Goal: Task Accomplishment & Management: Complete application form

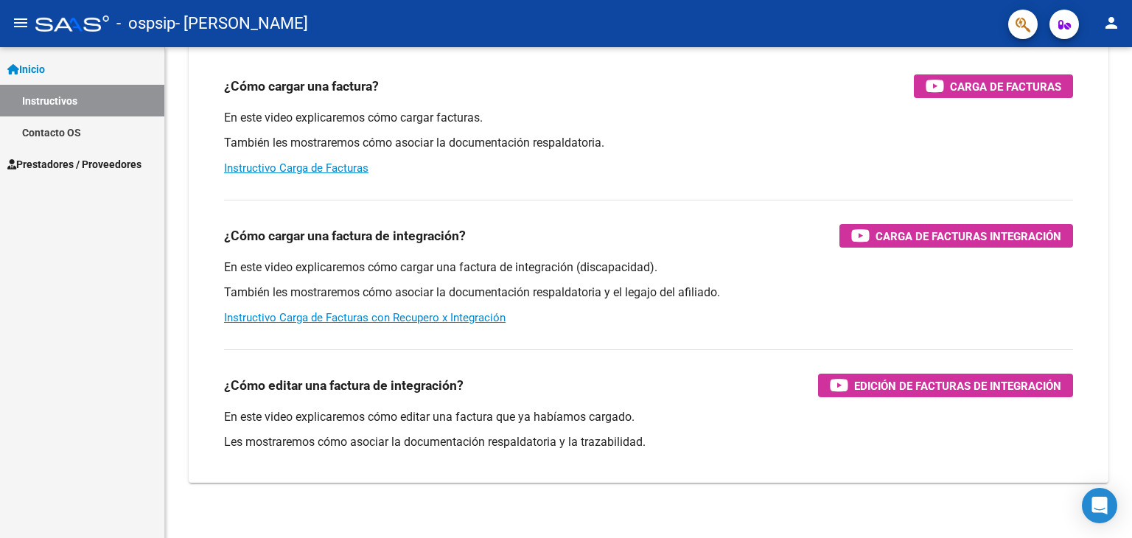
scroll to position [156, 0]
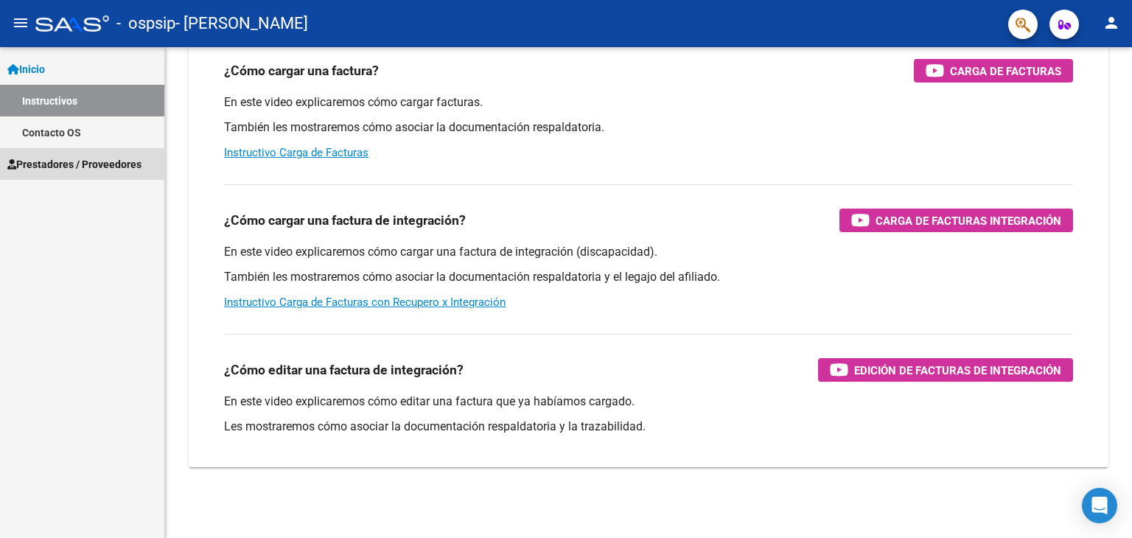
click at [52, 164] on span "Prestadores / Proveedores" at bounding box center [74, 164] width 134 height 16
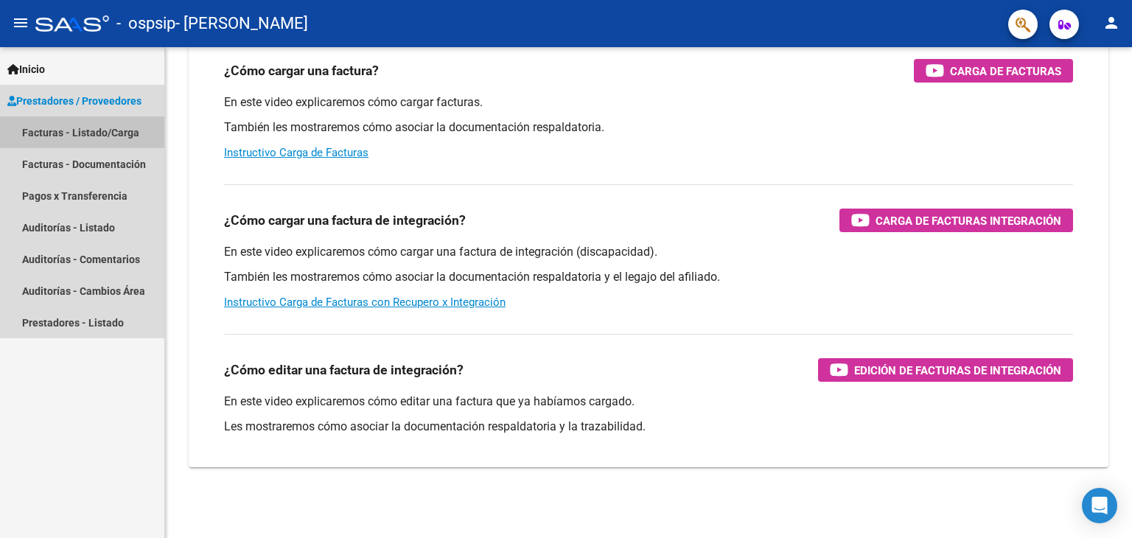
click at [100, 139] on link "Facturas - Listado/Carga" at bounding box center [82, 132] width 164 height 32
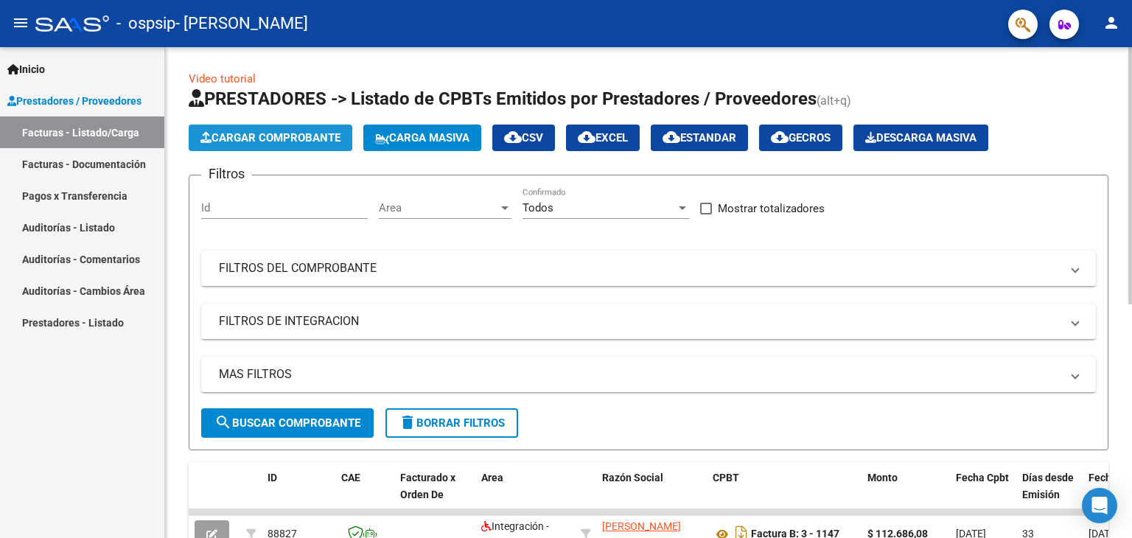
click at [270, 131] on span "Cargar Comprobante" at bounding box center [270, 137] width 140 height 13
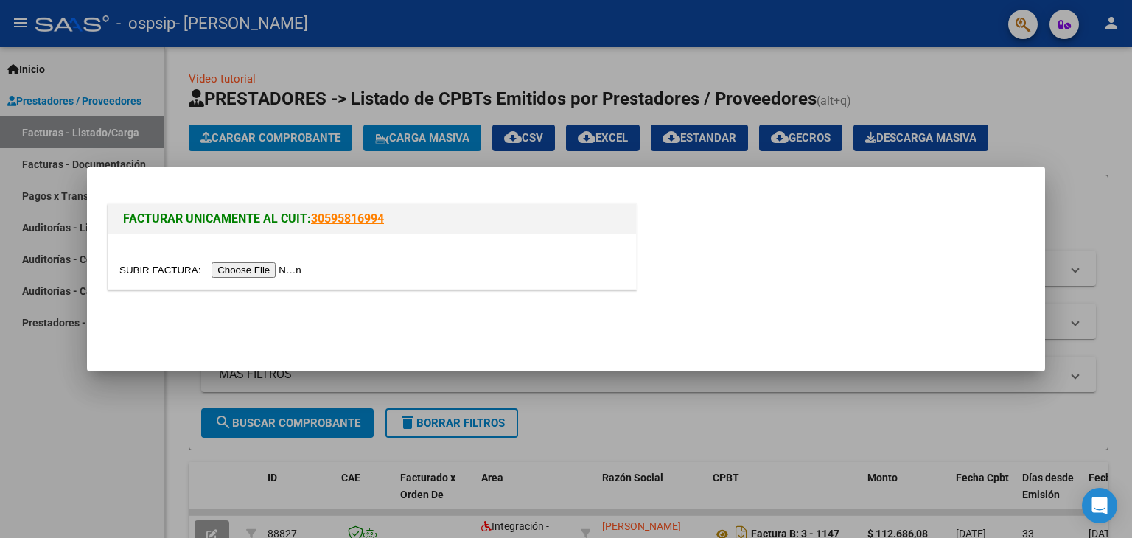
click at [261, 268] on input "file" at bounding box center [212, 269] width 186 height 15
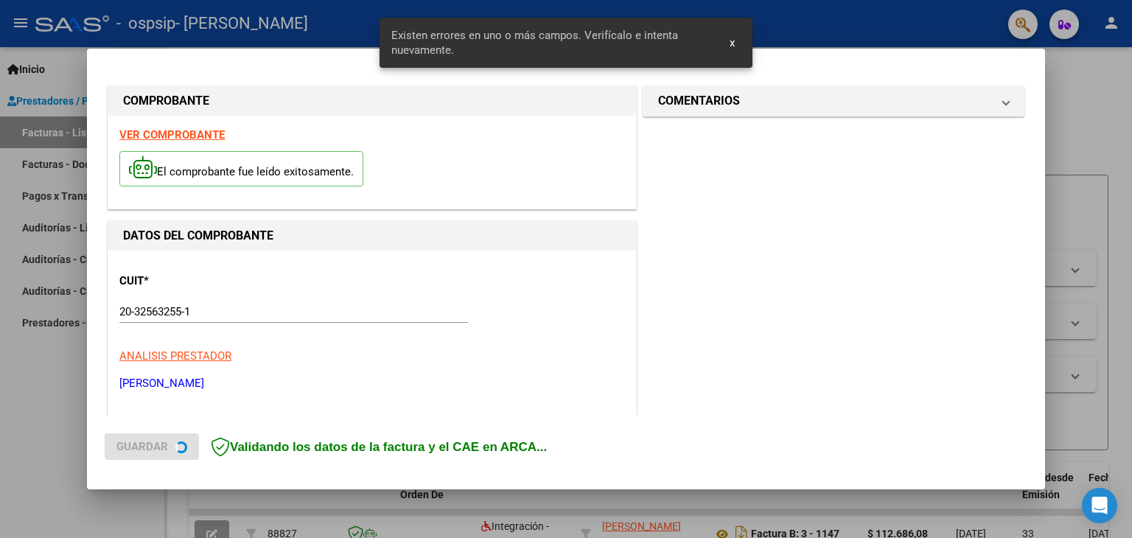
scroll to position [310, 0]
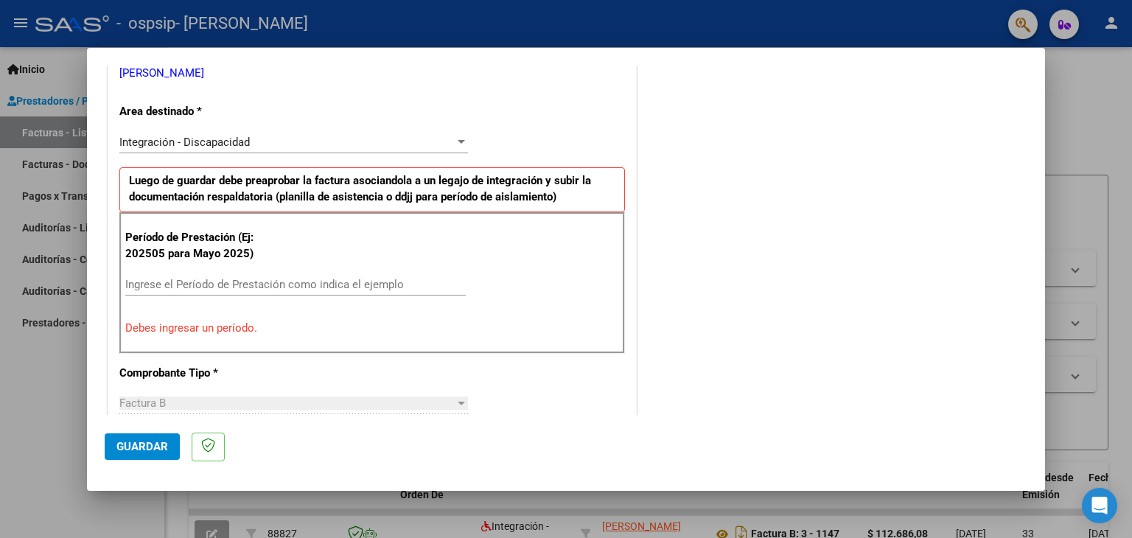
click at [162, 288] on input "Ingrese el Período de Prestación como indica el ejemplo" at bounding box center [295, 284] width 341 height 13
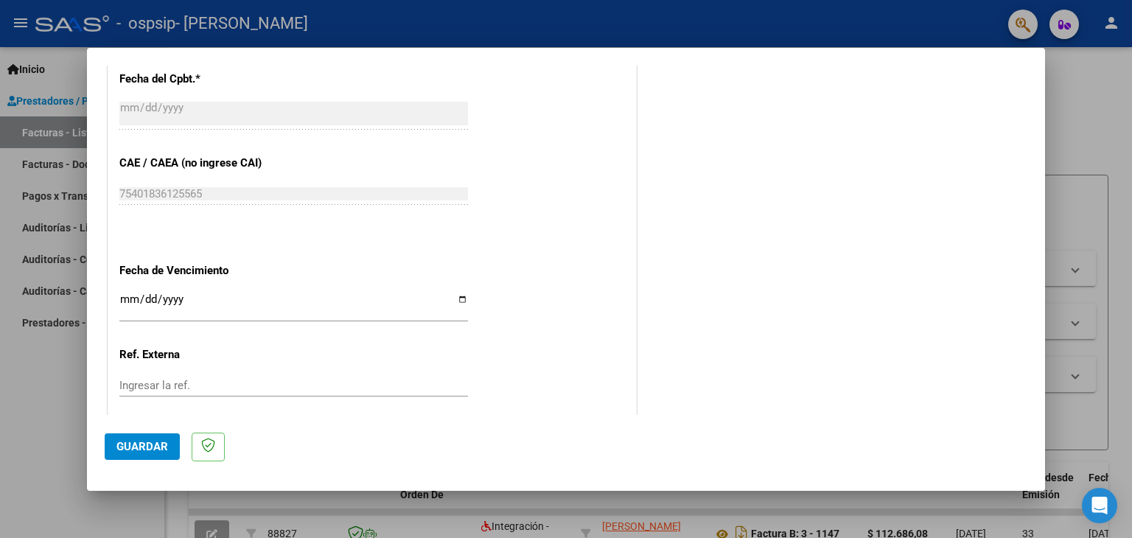
scroll to position [899, 0]
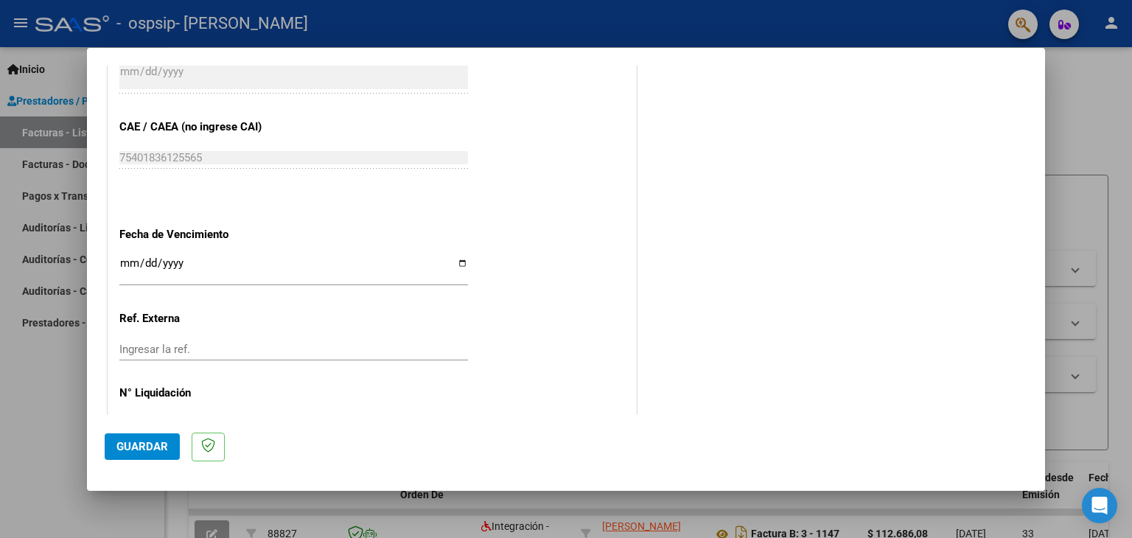
type input "202509"
click at [457, 259] on input "Ingresar la fecha" at bounding box center [293, 269] width 349 height 24
type input "[DATE]"
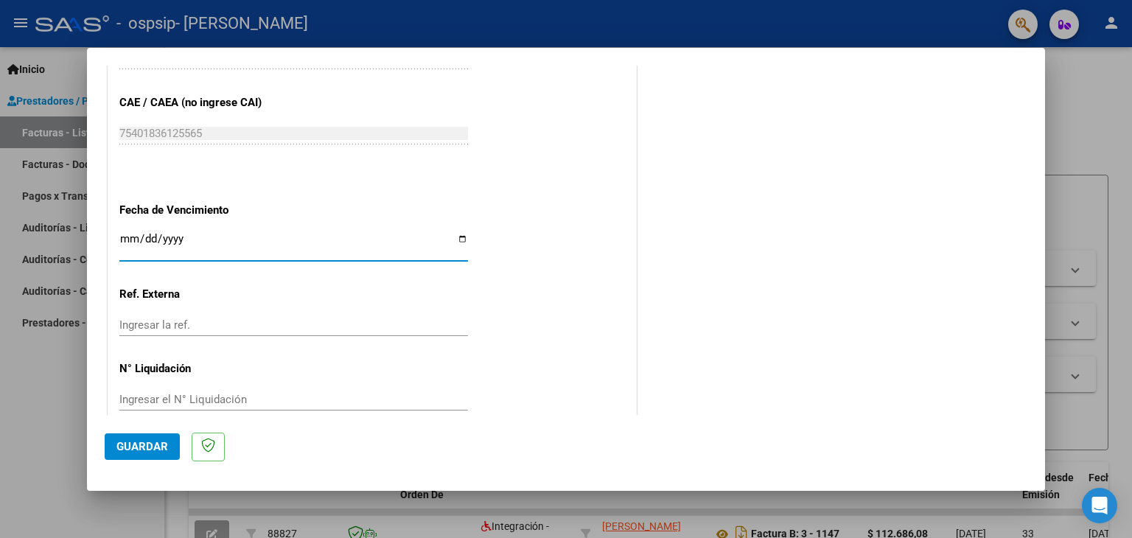
scroll to position [946, 0]
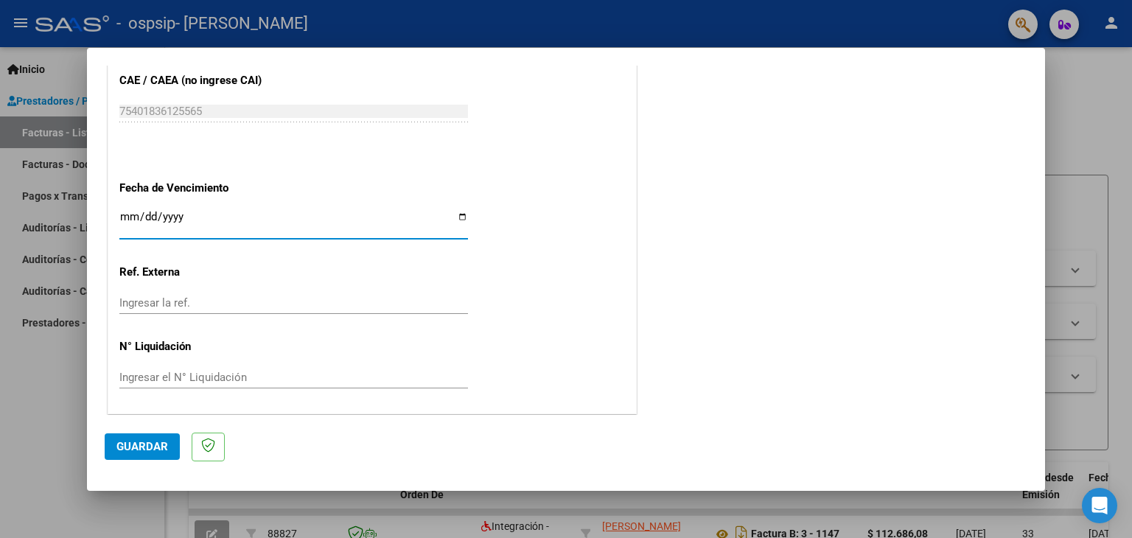
click at [150, 447] on span "Guardar" at bounding box center [142, 446] width 52 height 13
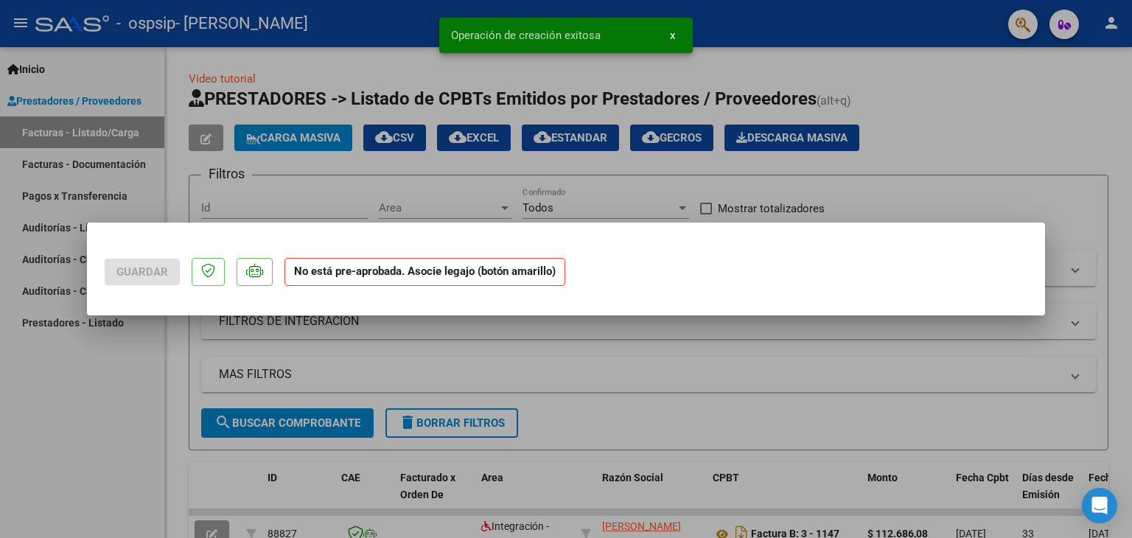
scroll to position [0, 0]
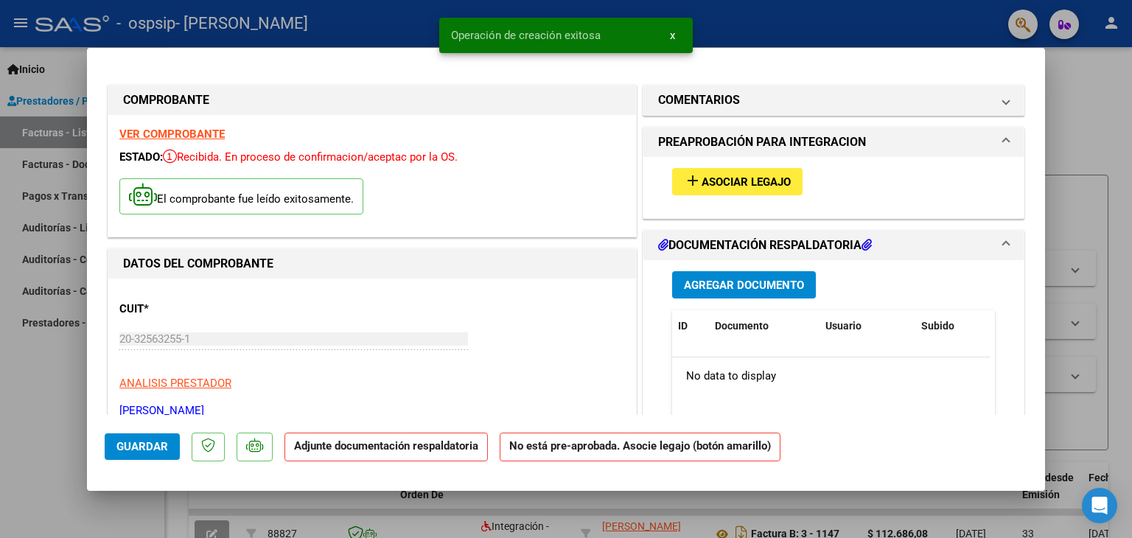
click at [702, 184] on span "Asociar Legajo" at bounding box center [746, 181] width 89 height 13
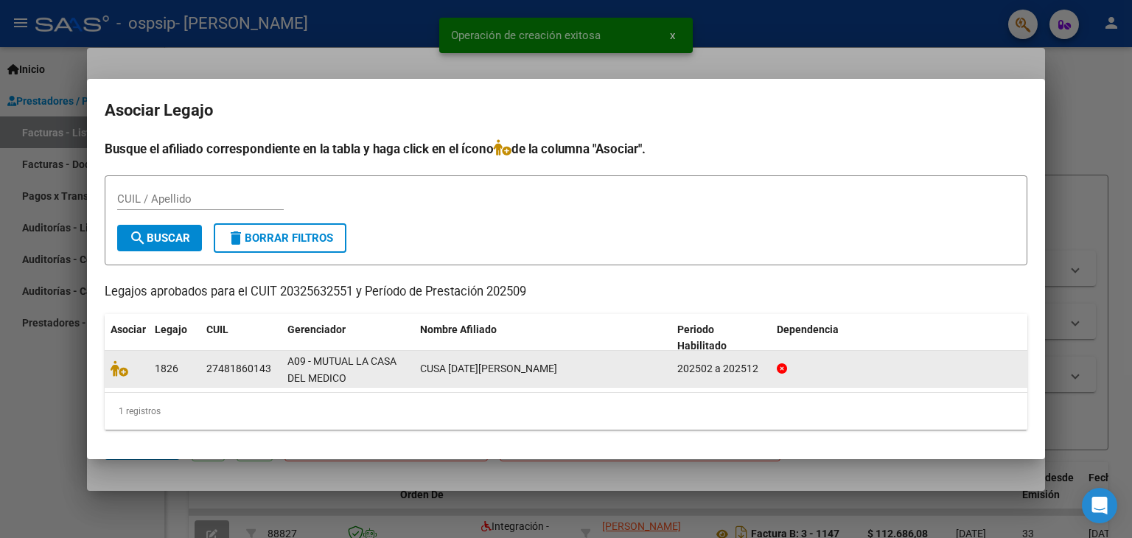
click at [116, 376] on div at bounding box center [127, 368] width 32 height 17
click at [118, 373] on icon at bounding box center [120, 368] width 18 height 16
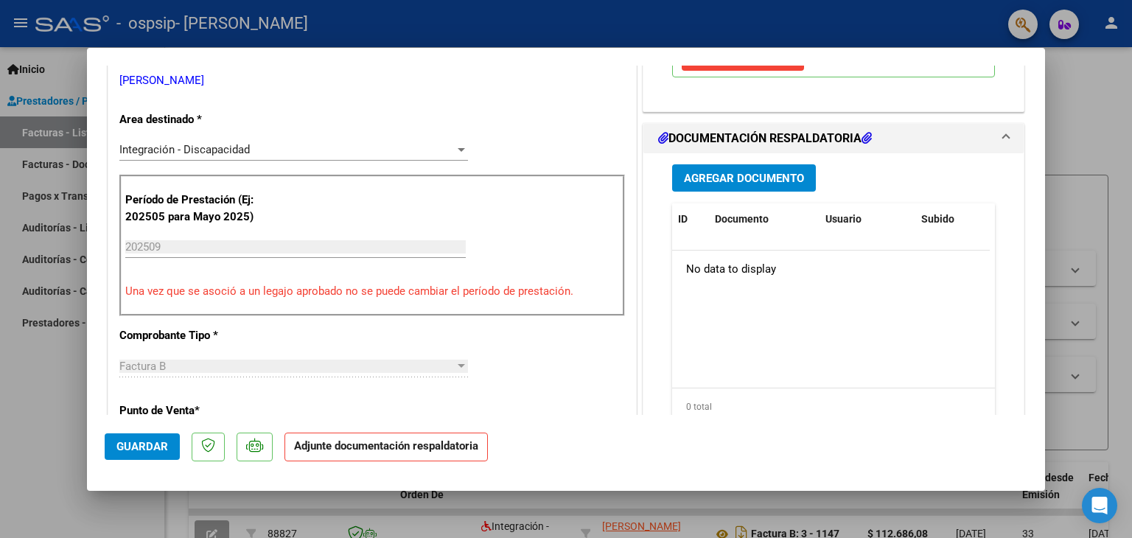
scroll to position [369, 0]
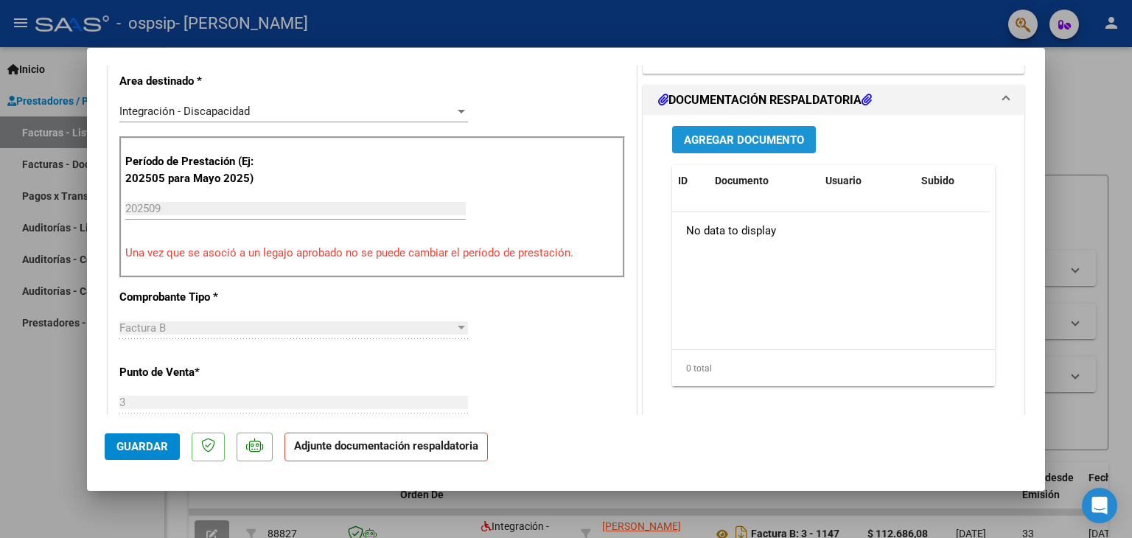
click at [752, 135] on span "Agregar Documento" at bounding box center [744, 139] width 120 height 13
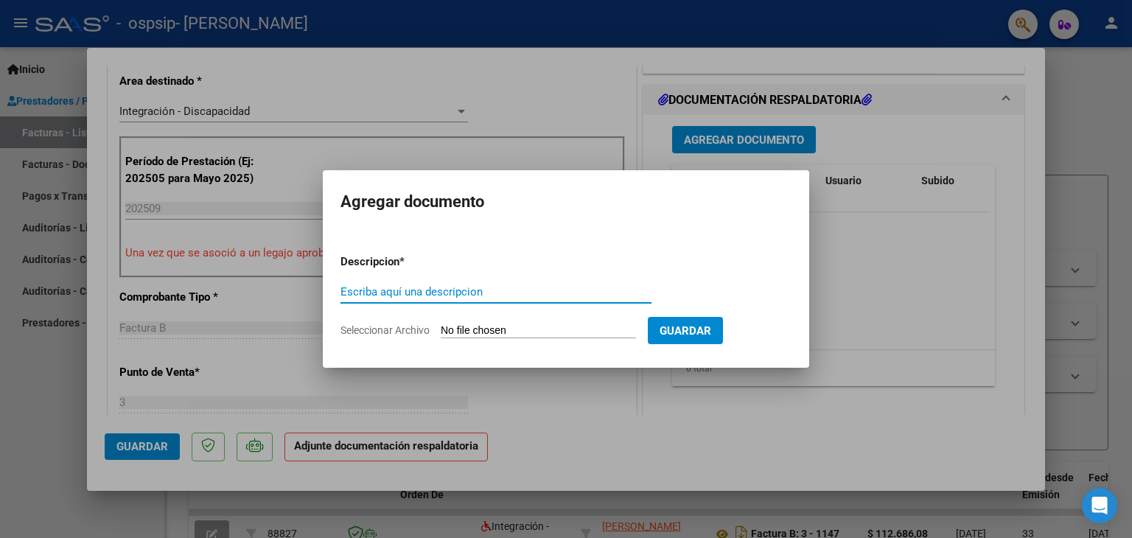
click at [401, 290] on input "Escriba aquí una descripcion" at bounding box center [496, 291] width 311 height 13
type input "factura"
click at [502, 332] on input "Seleccionar Archivo" at bounding box center [538, 331] width 195 height 14
type input "C:\fakepath\[DATE][PERSON_NAME] [DATE].pdf"
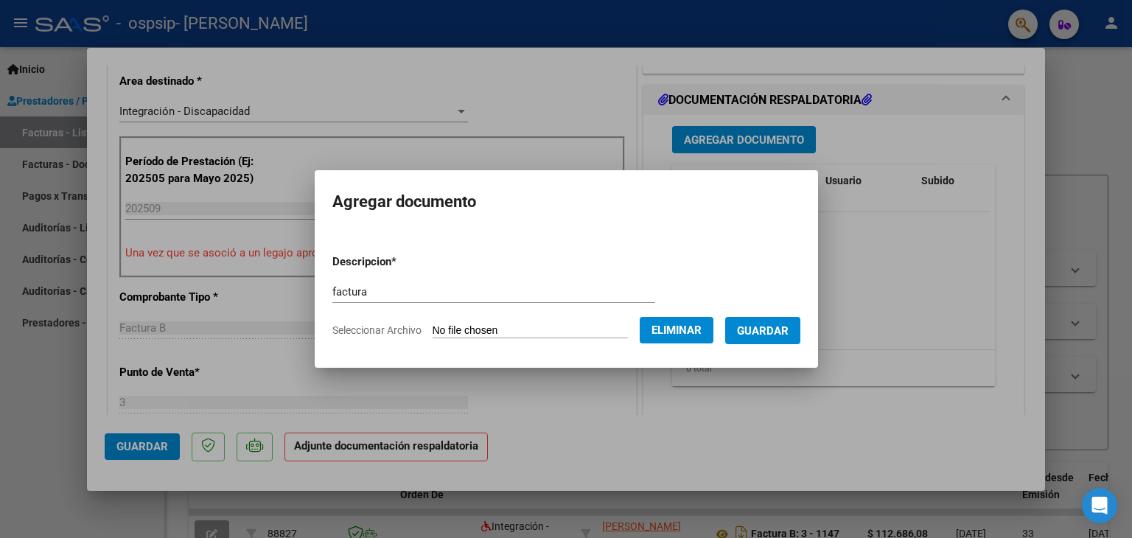
click at [775, 327] on span "Guardar" at bounding box center [763, 330] width 52 height 13
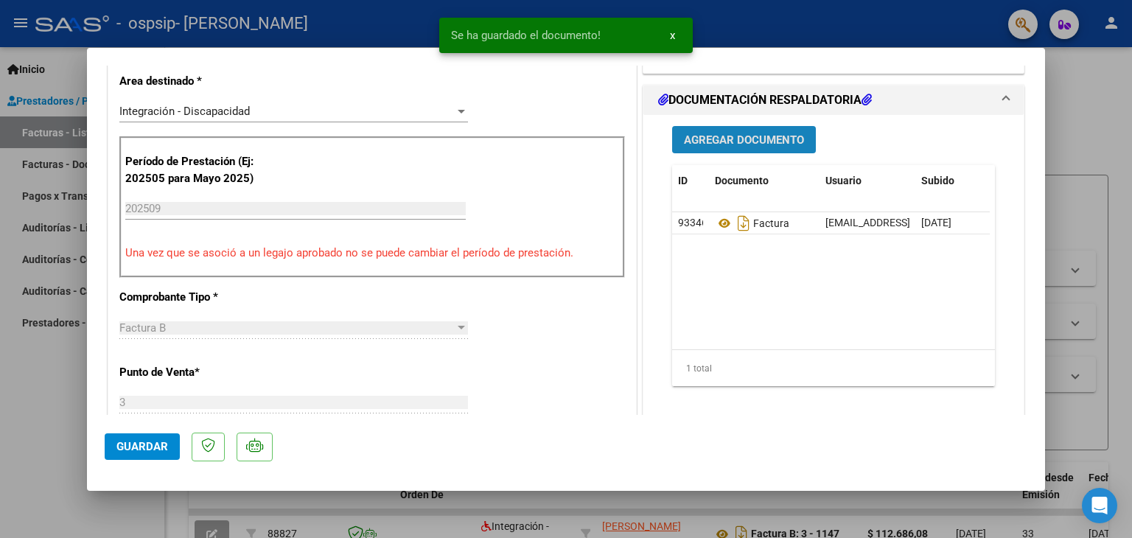
click at [741, 139] on span "Agregar Documento" at bounding box center [744, 139] width 120 height 13
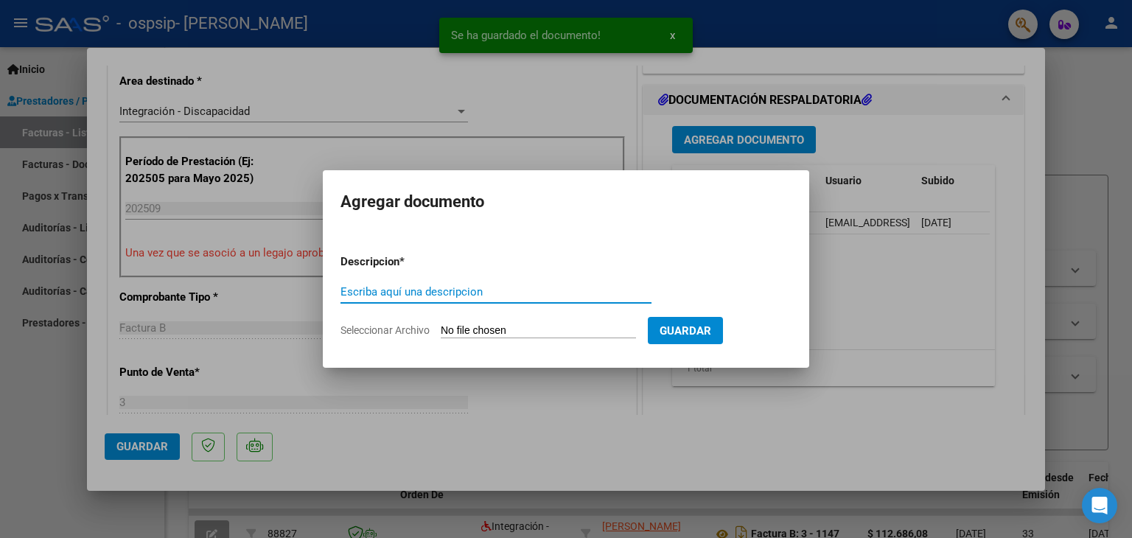
click at [410, 286] on input "Escriba aquí una descripcion" at bounding box center [496, 291] width 311 height 13
type input "asistencia"
click at [512, 330] on input "Seleccionar Archivo" at bounding box center [538, 331] width 195 height 14
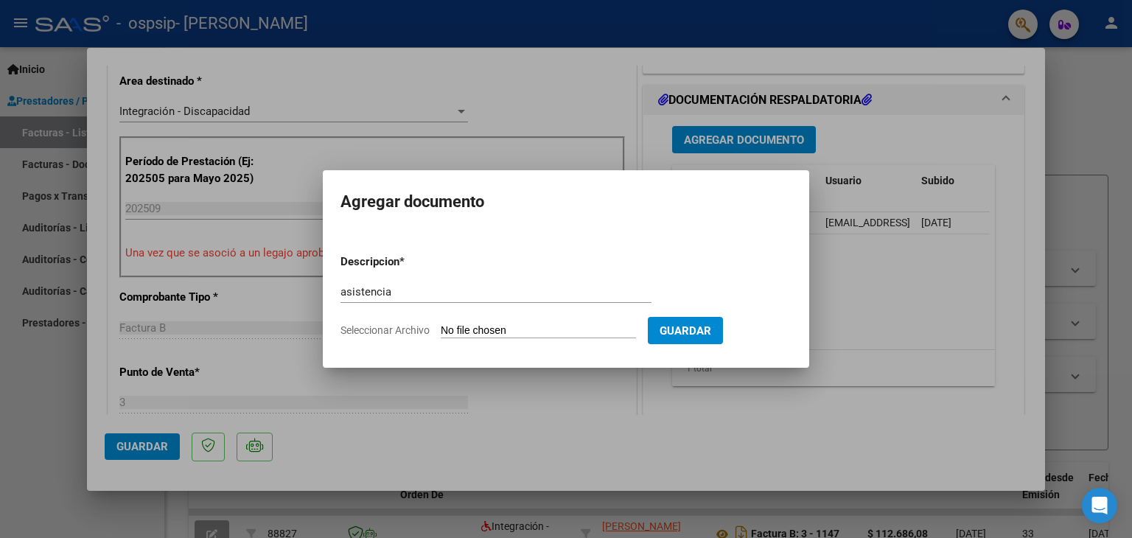
type input "C:\fakepath\asistencia [DATE][PERSON_NAME] [DATE].pdf"
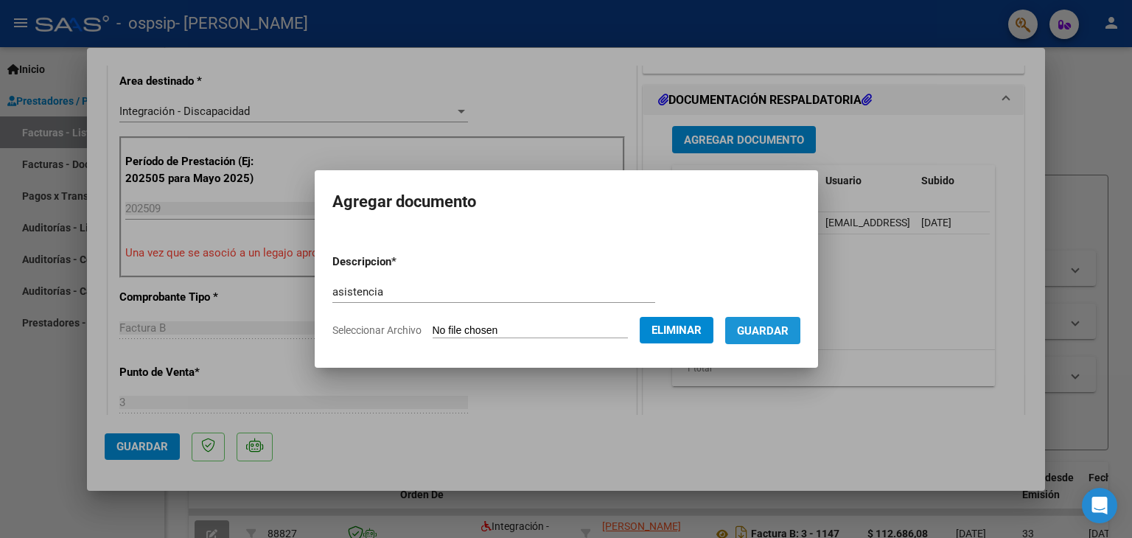
click at [778, 322] on button "Guardar" at bounding box center [762, 330] width 75 height 27
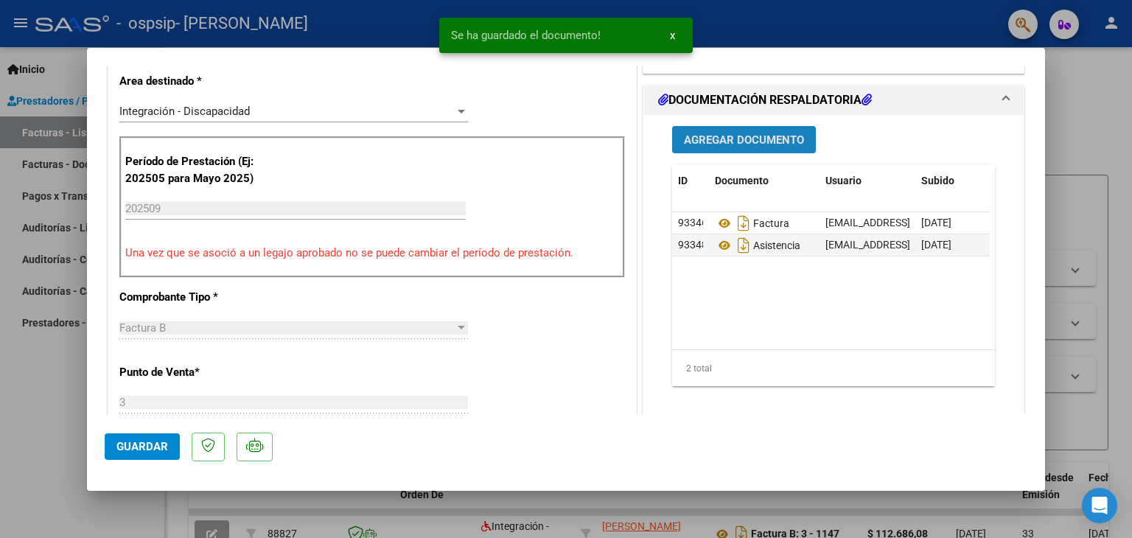
click at [738, 133] on span "Agregar Documento" at bounding box center [744, 139] width 120 height 13
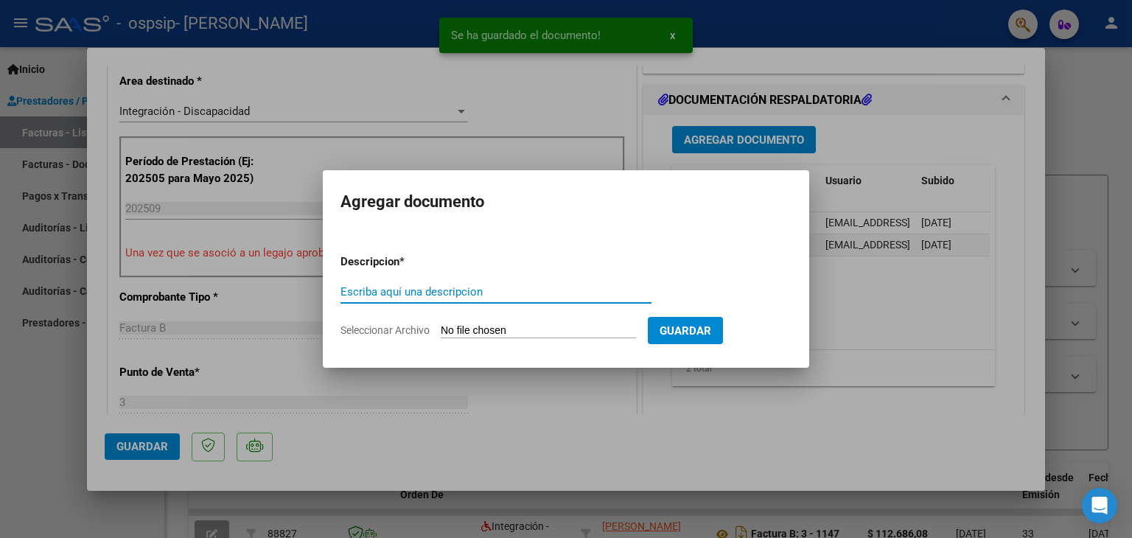
click at [444, 292] on input "Escriba aquí una descripcion" at bounding box center [496, 291] width 311 height 13
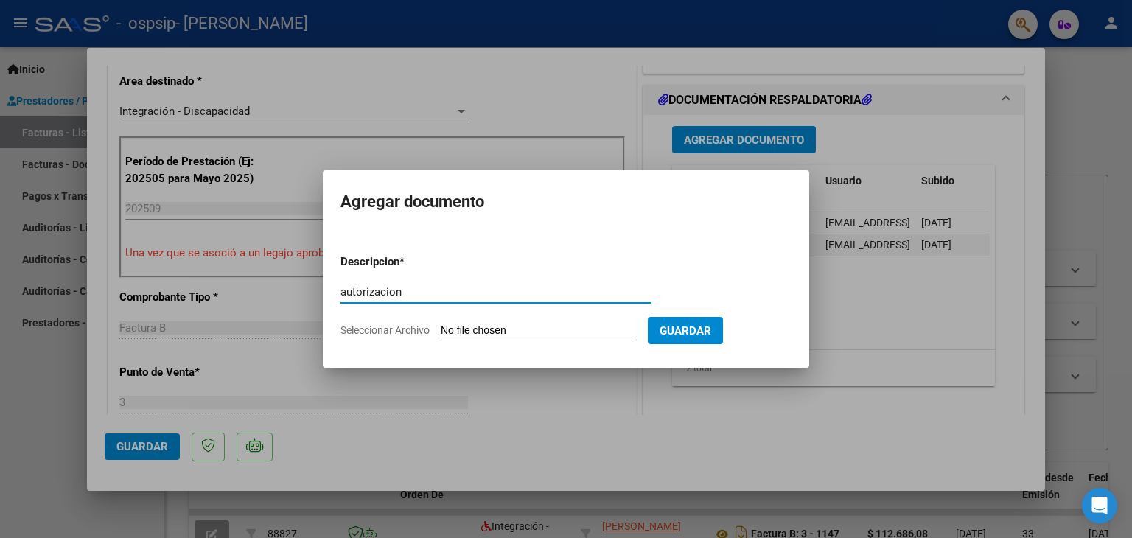
type input "autorizacion"
click at [505, 324] on app-file-uploader "Seleccionar Archivo" at bounding box center [494, 330] width 307 height 13
click at [517, 332] on input "Seleccionar Archivo" at bounding box center [538, 331] width 195 height 14
type input "C:\fakepath\Autorizacion Escuela [DATE].pdf"
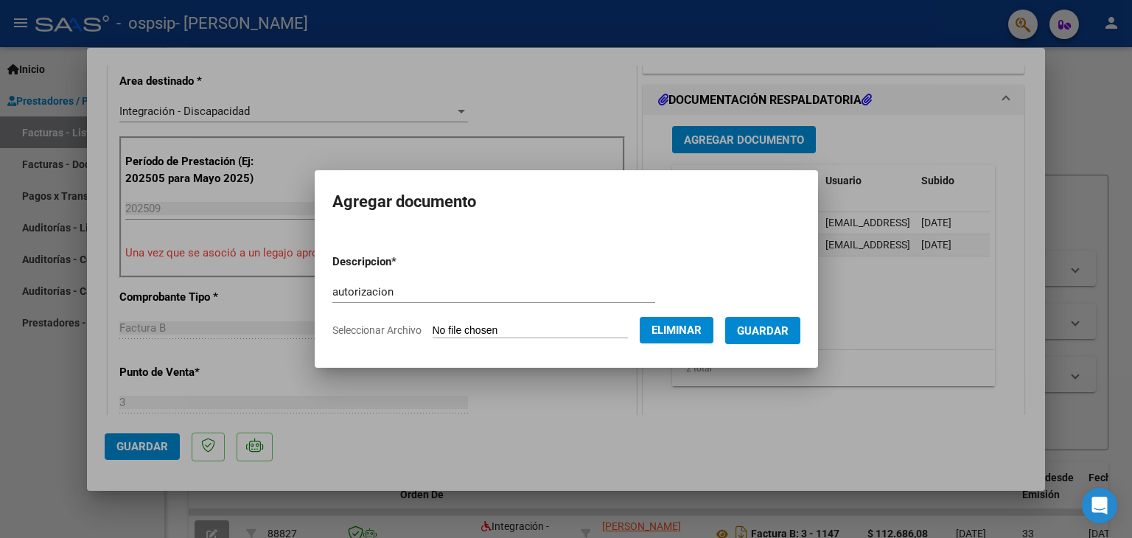
click at [787, 334] on span "Guardar" at bounding box center [763, 330] width 52 height 13
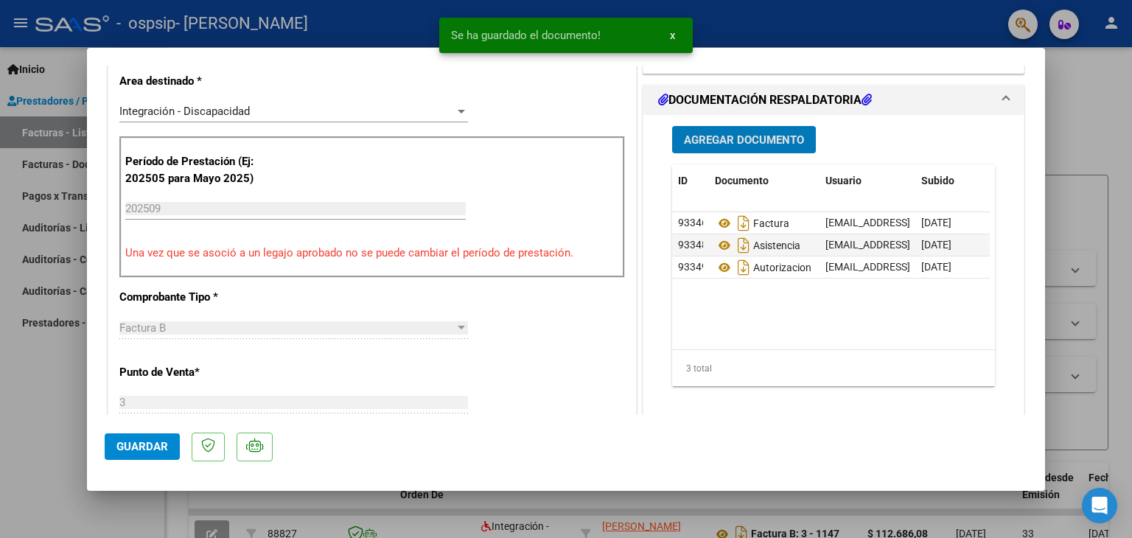
click at [152, 452] on span "Guardar" at bounding box center [142, 446] width 52 height 13
click at [43, 399] on div at bounding box center [566, 269] width 1132 height 538
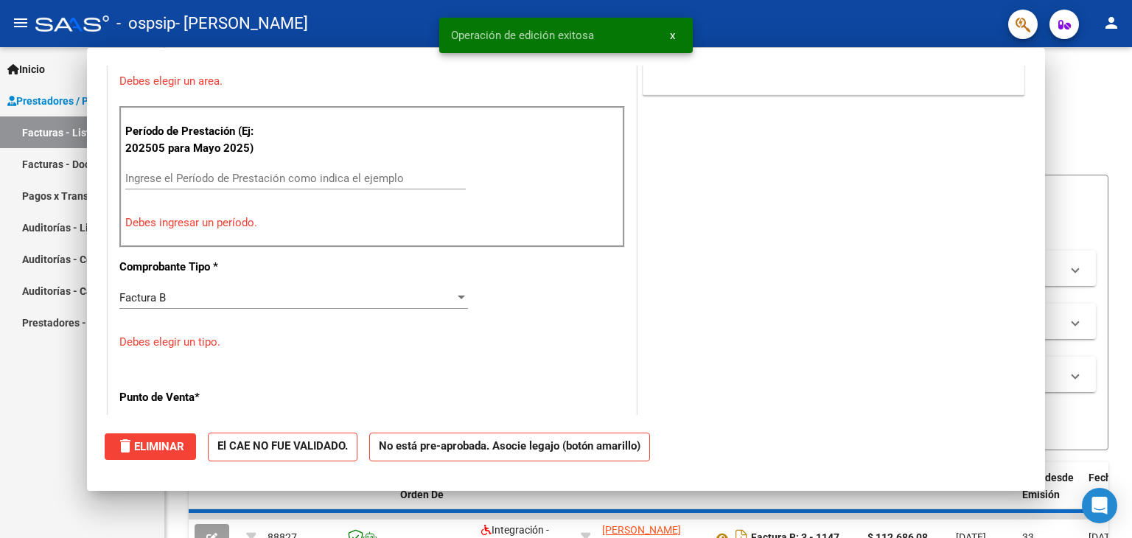
scroll to position [0, 0]
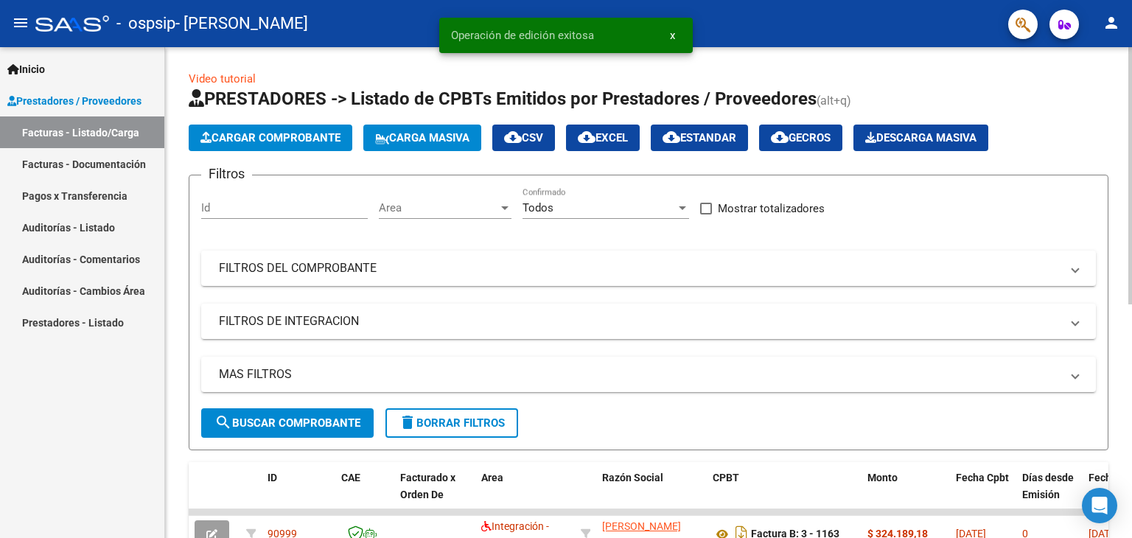
click at [296, 143] on span "Cargar Comprobante" at bounding box center [270, 137] width 140 height 13
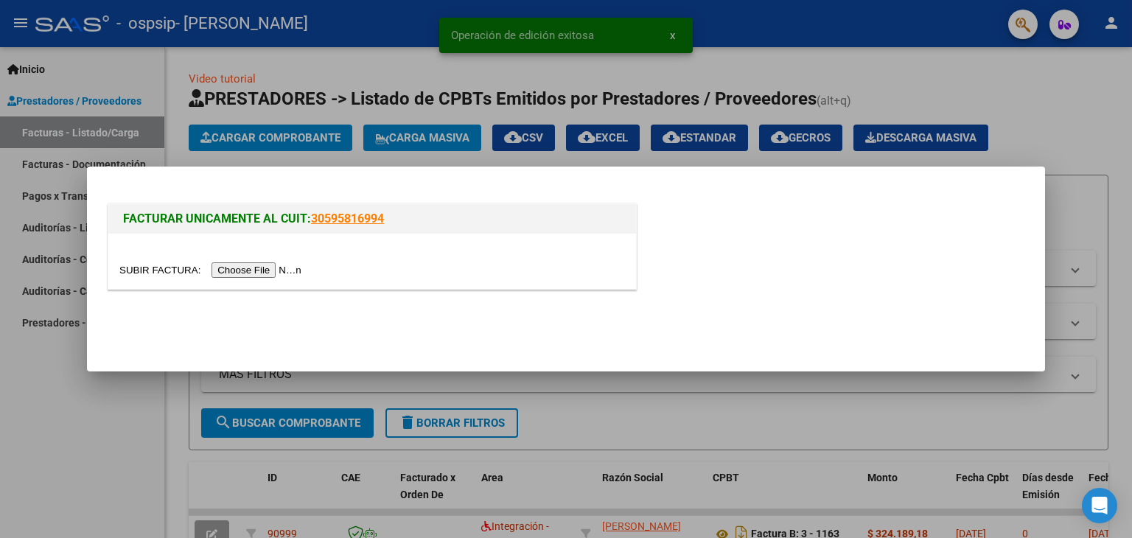
click at [288, 270] on input "file" at bounding box center [212, 269] width 186 height 15
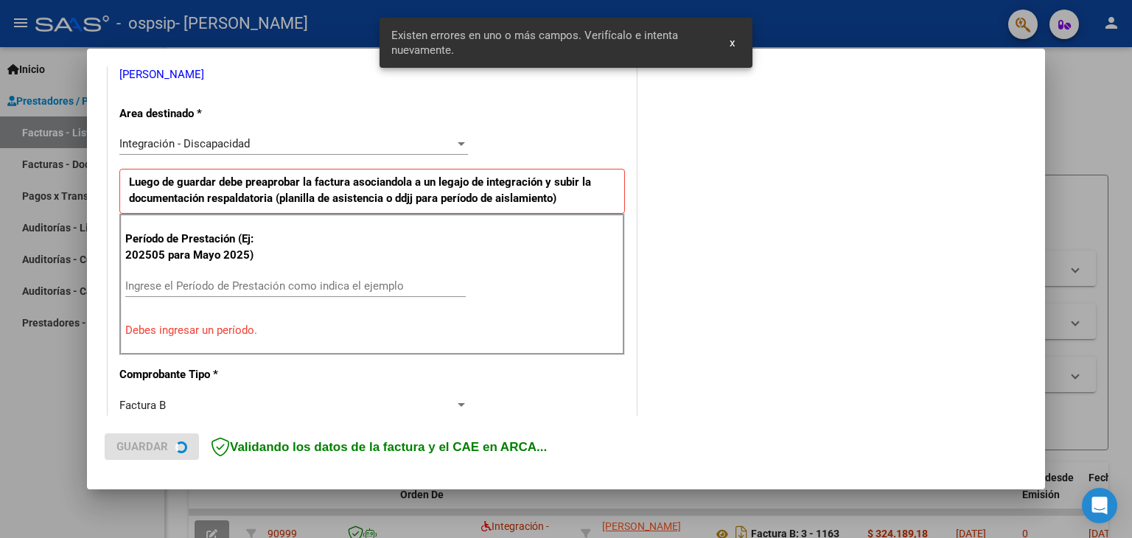
scroll to position [383, 0]
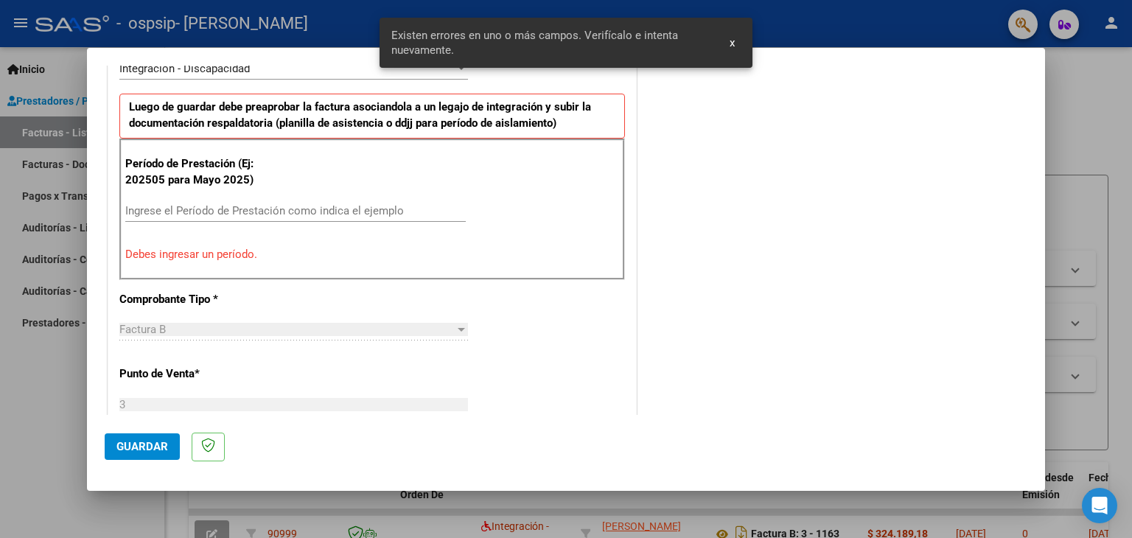
click at [248, 209] on input "Ingrese el Período de Prestación como indica el ejemplo" at bounding box center [295, 210] width 341 height 13
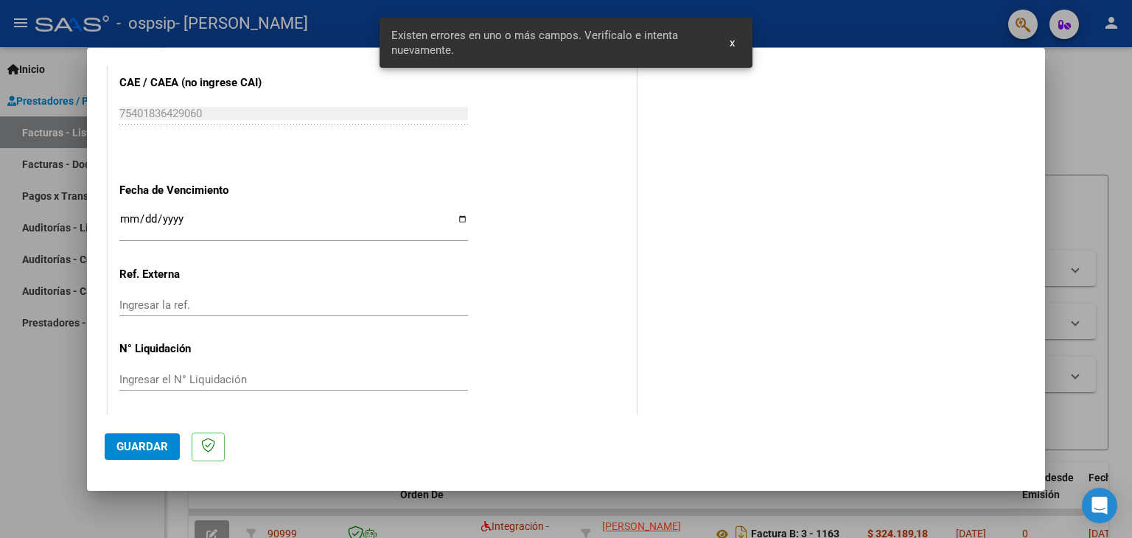
scroll to position [946, 0]
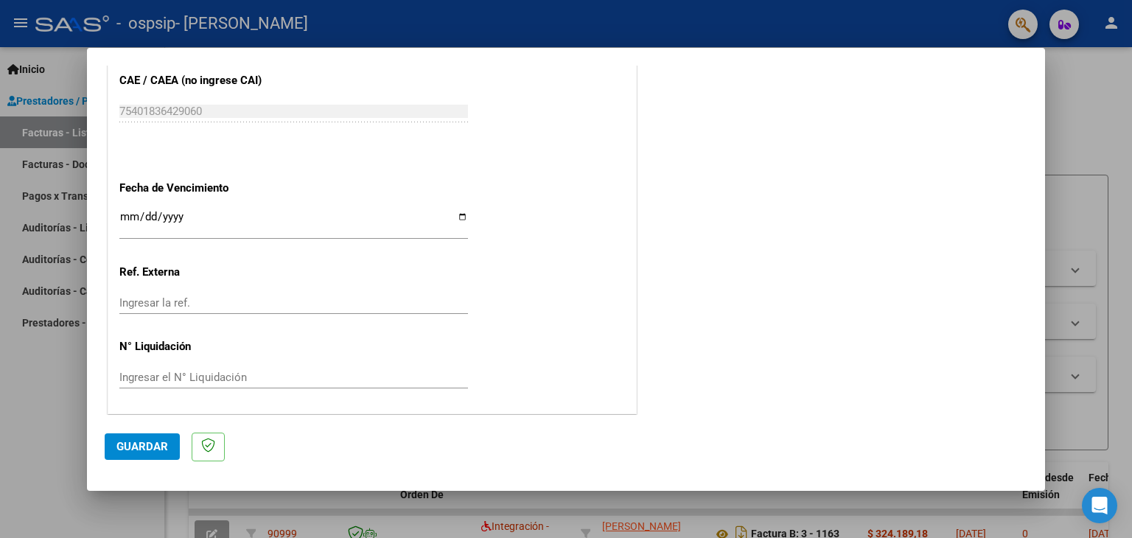
type input "202509"
click at [457, 219] on input "Ingresar la fecha" at bounding box center [293, 223] width 349 height 24
type input "[DATE]"
click at [142, 450] on span "Guardar" at bounding box center [142, 446] width 52 height 13
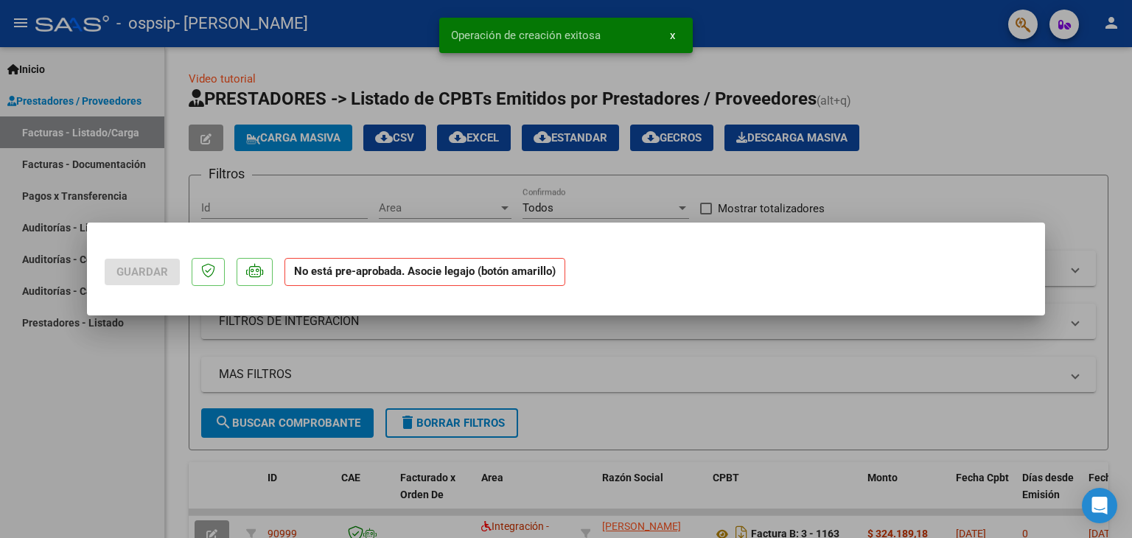
scroll to position [0, 0]
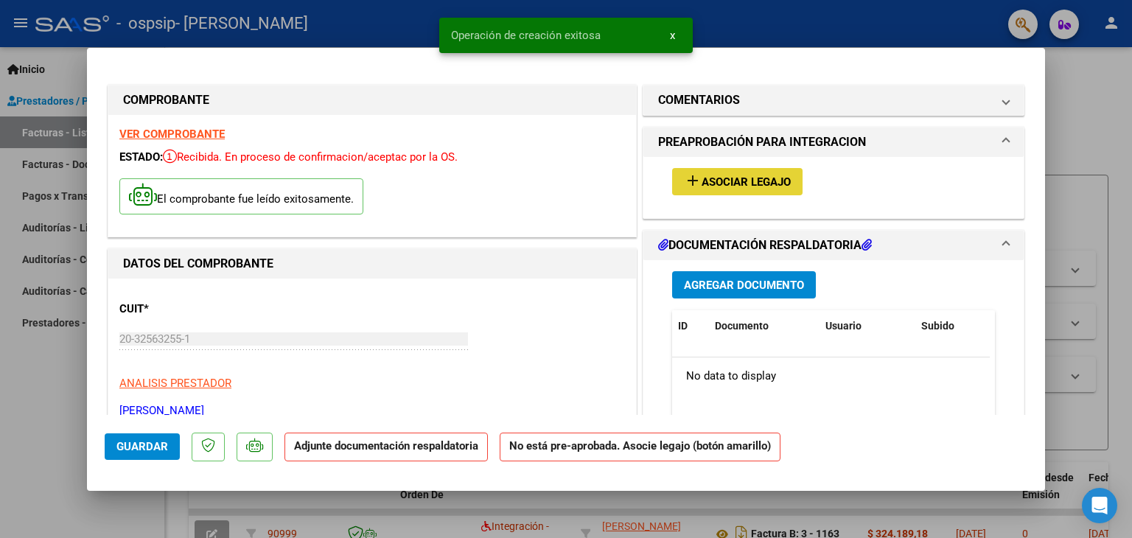
click at [721, 169] on button "add Asociar Legajo" at bounding box center [737, 181] width 130 height 27
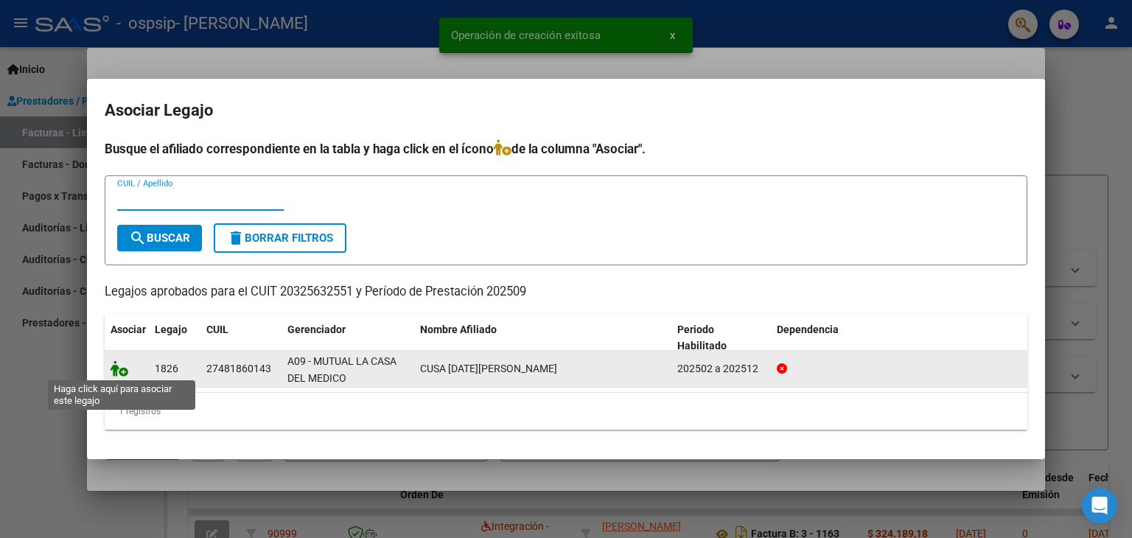
click at [117, 366] on icon at bounding box center [120, 368] width 18 height 16
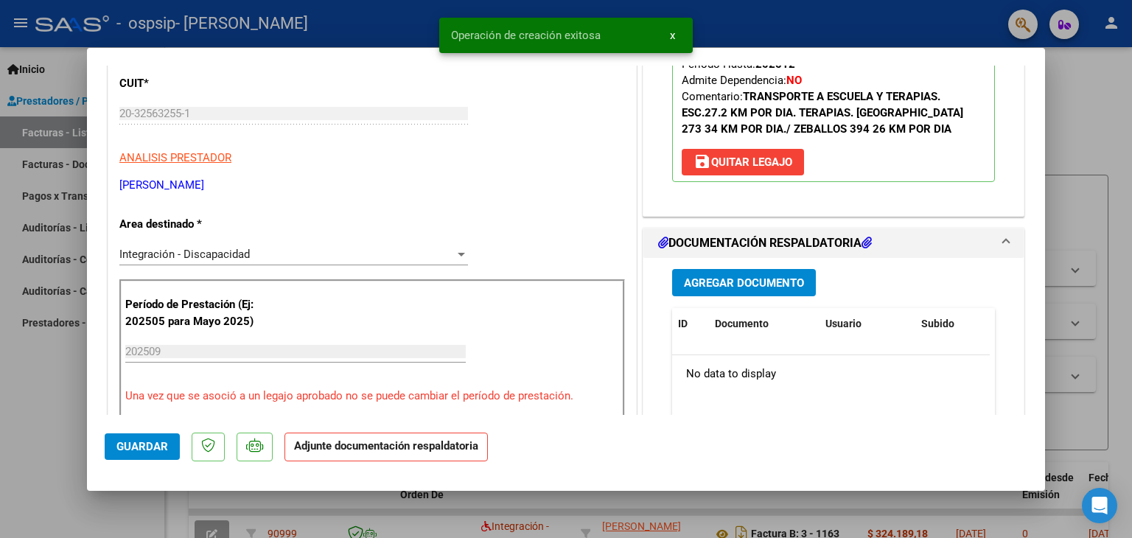
scroll to position [369, 0]
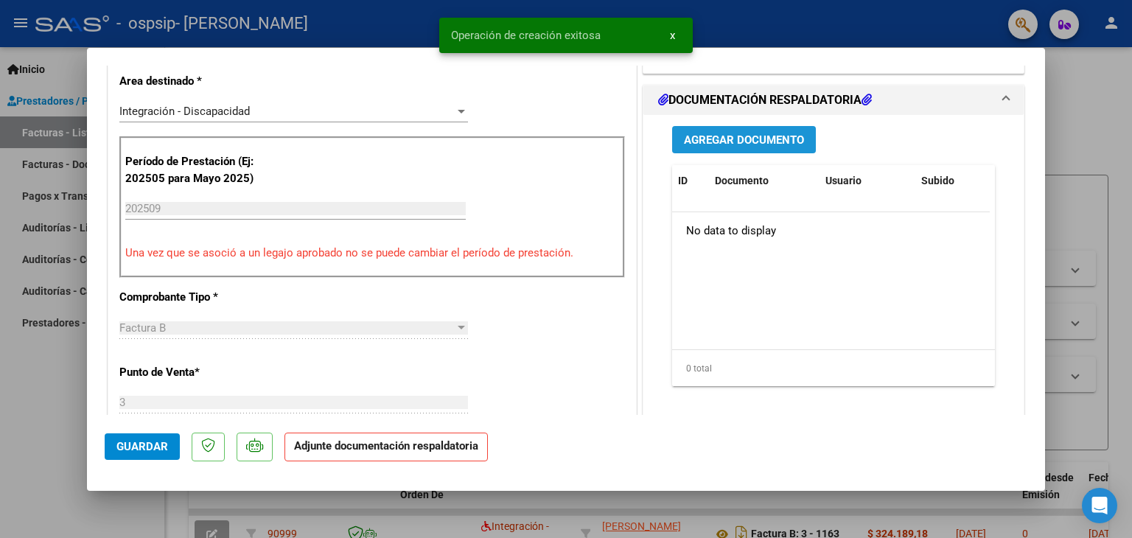
click at [747, 136] on span "Agregar Documento" at bounding box center [744, 139] width 120 height 13
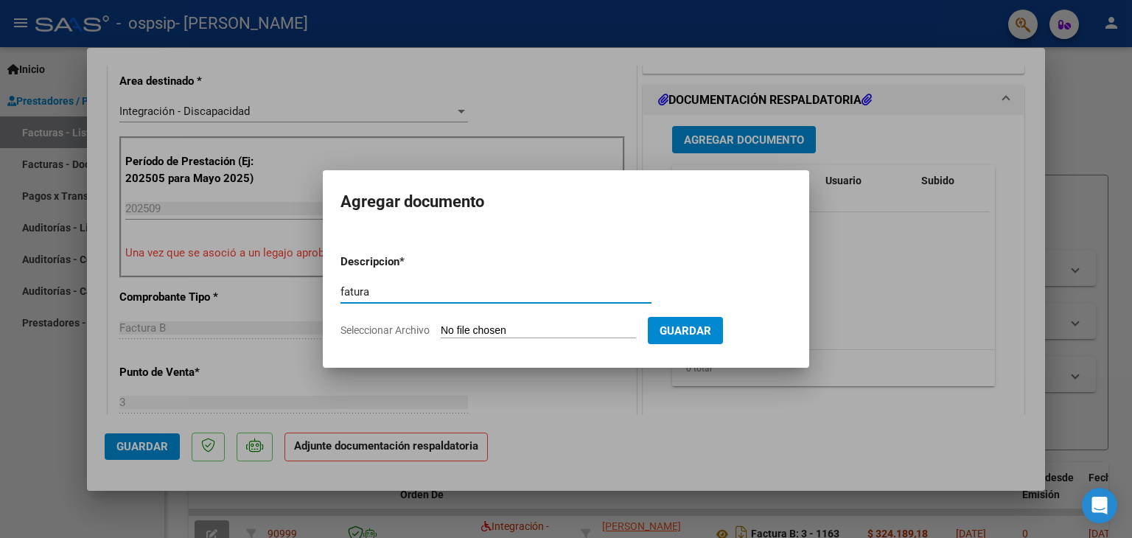
type input "fatura"
click at [519, 330] on input "Seleccionar Archivo" at bounding box center [538, 331] width 195 height 14
type input "C:\fakepath\[DATE][PERSON_NAME] y fono [DATE].pdf"
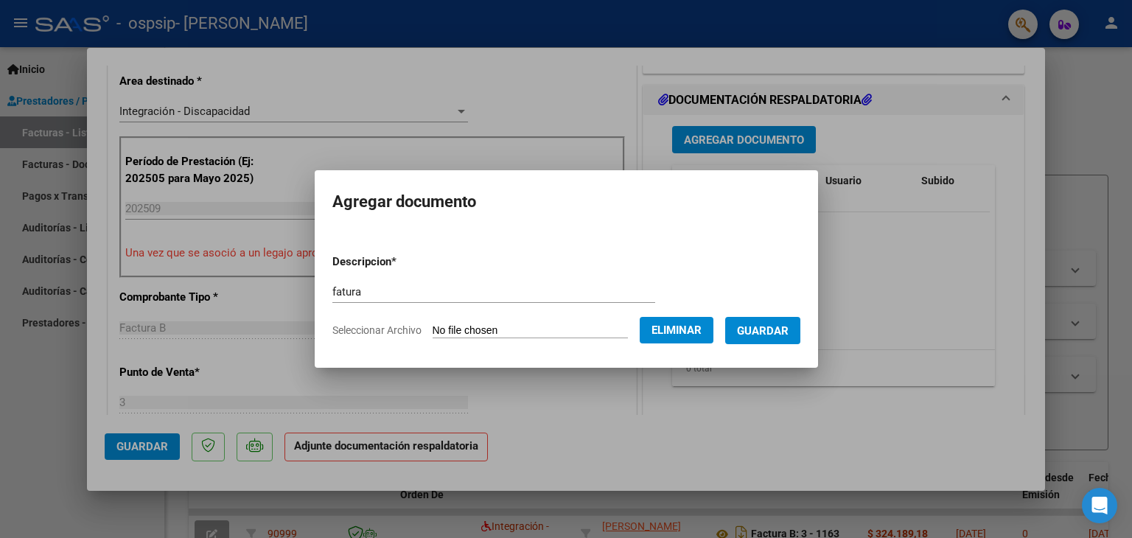
click at [781, 325] on span "Guardar" at bounding box center [763, 330] width 52 height 13
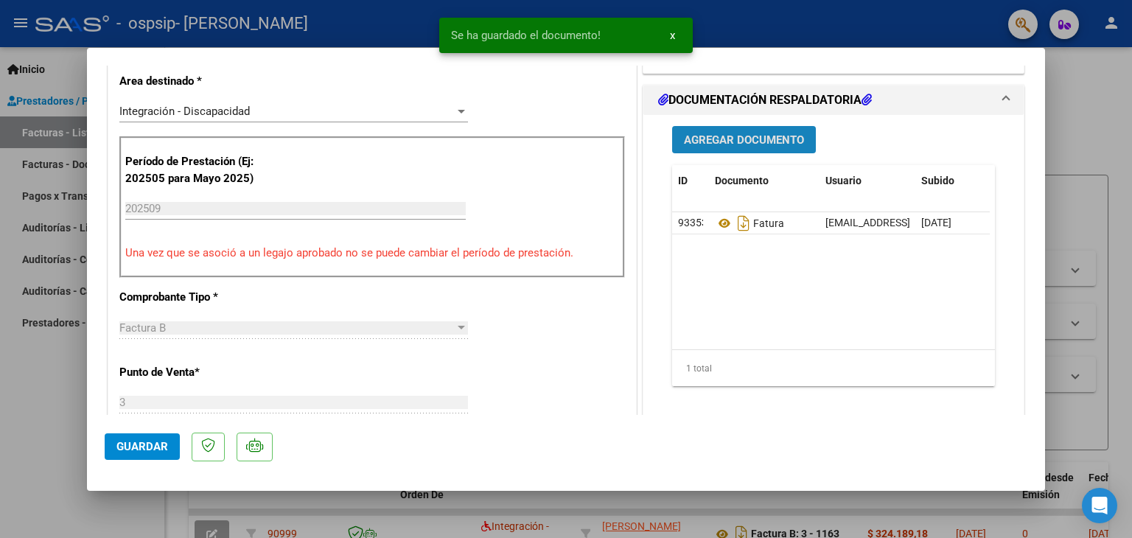
click at [756, 134] on span "Agregar Documento" at bounding box center [744, 139] width 120 height 13
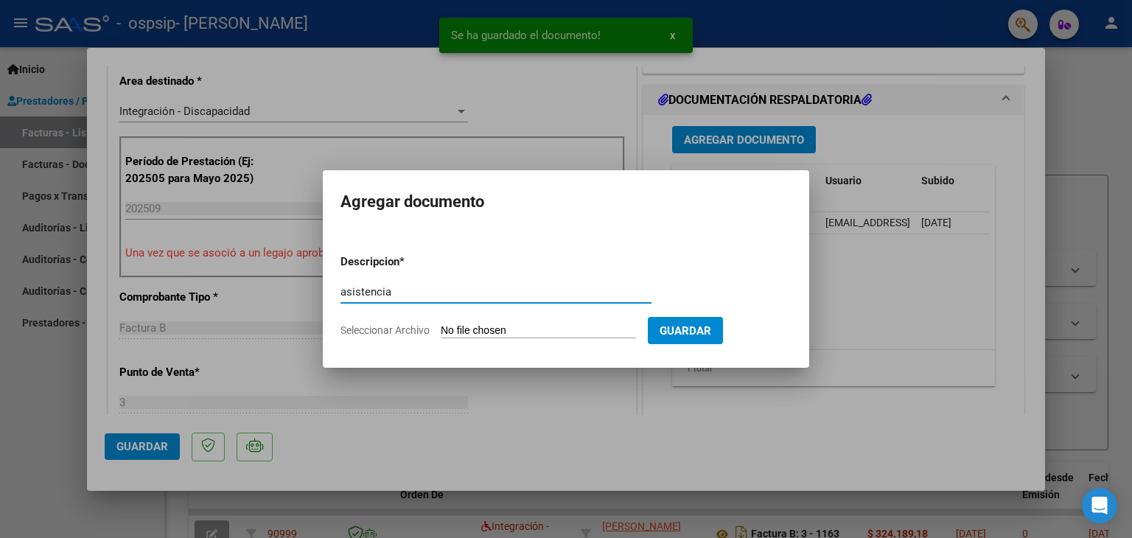
type input "asistencia"
click at [562, 332] on input "Seleccionar Archivo" at bounding box center [538, 331] width 195 height 14
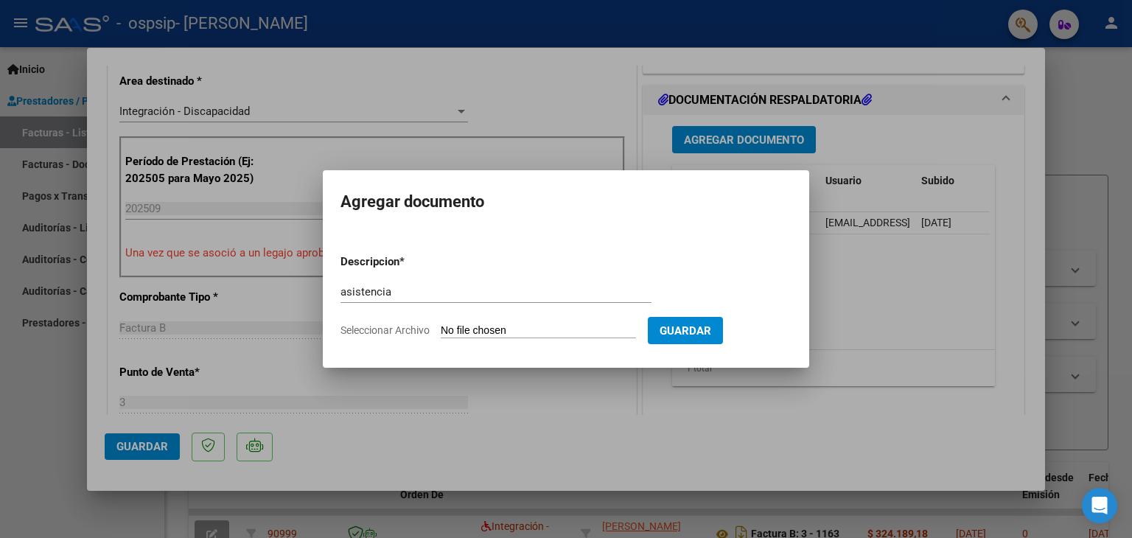
type input "C:\fakepath\asistencia [DATE][PERSON_NAME] y psico [DATE].pdf"
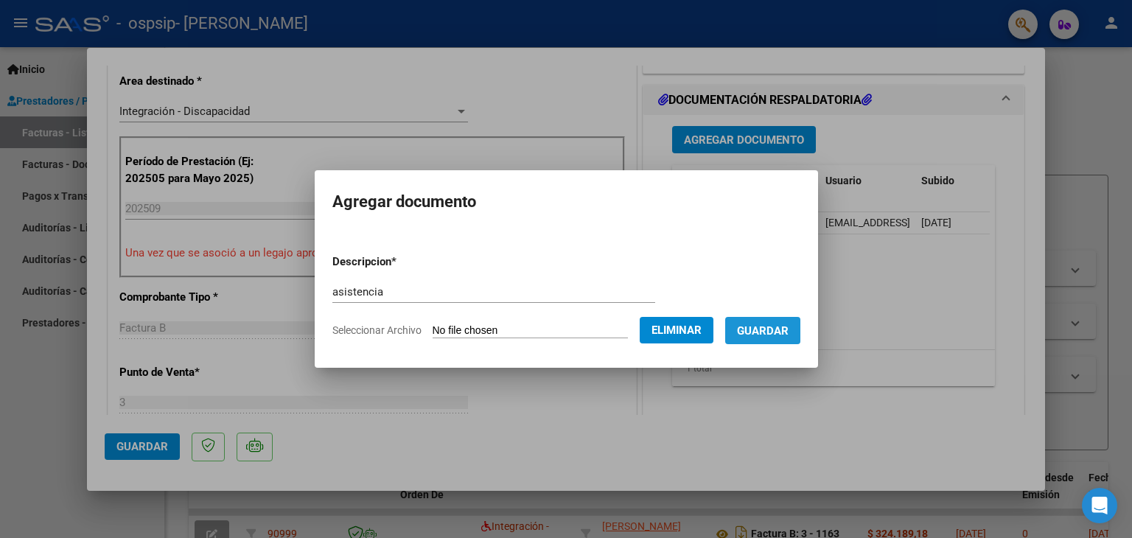
click at [781, 337] on span "Guardar" at bounding box center [763, 330] width 52 height 13
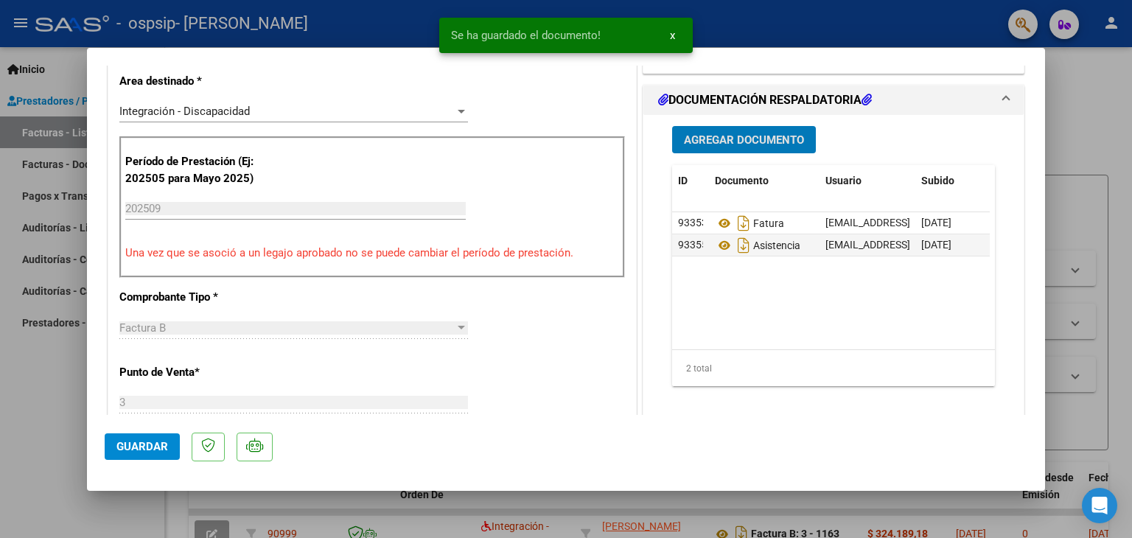
click at [714, 133] on span "Agregar Documento" at bounding box center [744, 139] width 120 height 13
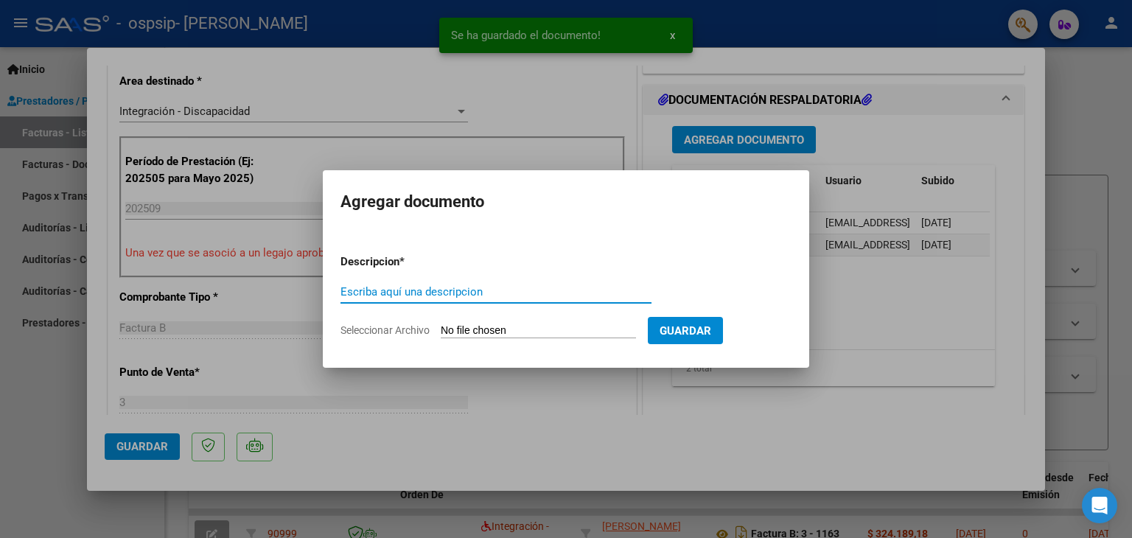
click at [544, 296] on input "Escriba aquí una descripcion" at bounding box center [496, 291] width 311 height 13
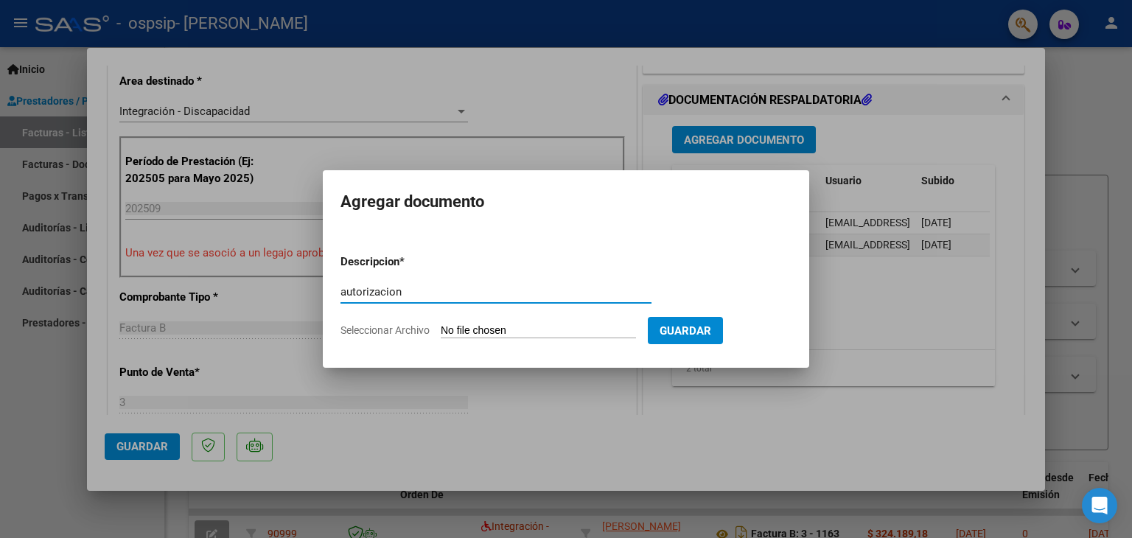
type input "autorizacion"
click at [569, 334] on input "Seleccionar Archivo" at bounding box center [538, 331] width 195 height 14
type input "C:\fakepath\Autorizacion psico y fono [DATE][PERSON_NAME].pdf"
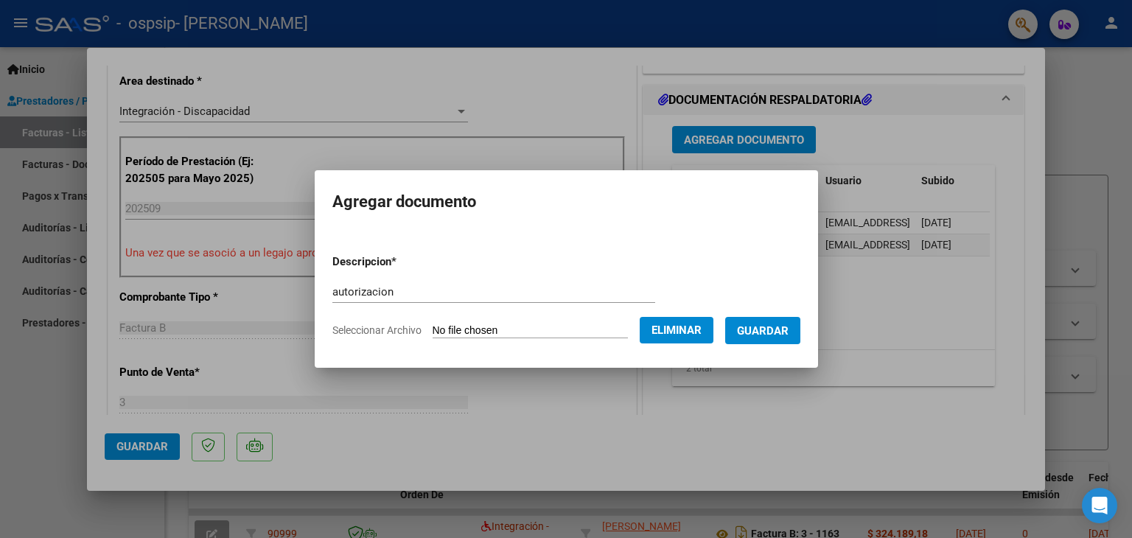
click at [778, 322] on button "Guardar" at bounding box center [762, 330] width 75 height 27
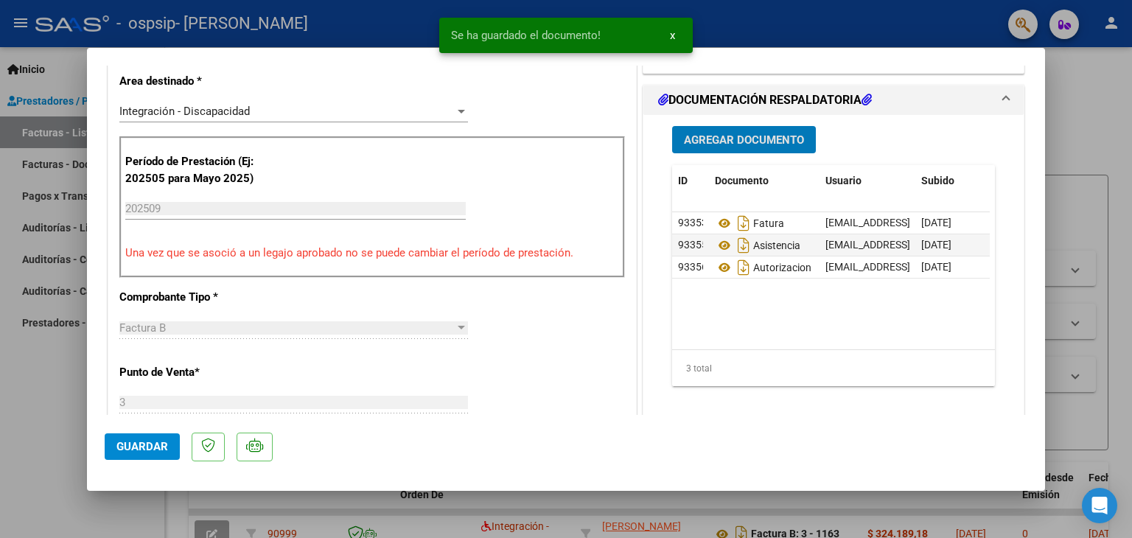
click at [164, 452] on span "Guardar" at bounding box center [142, 446] width 52 height 13
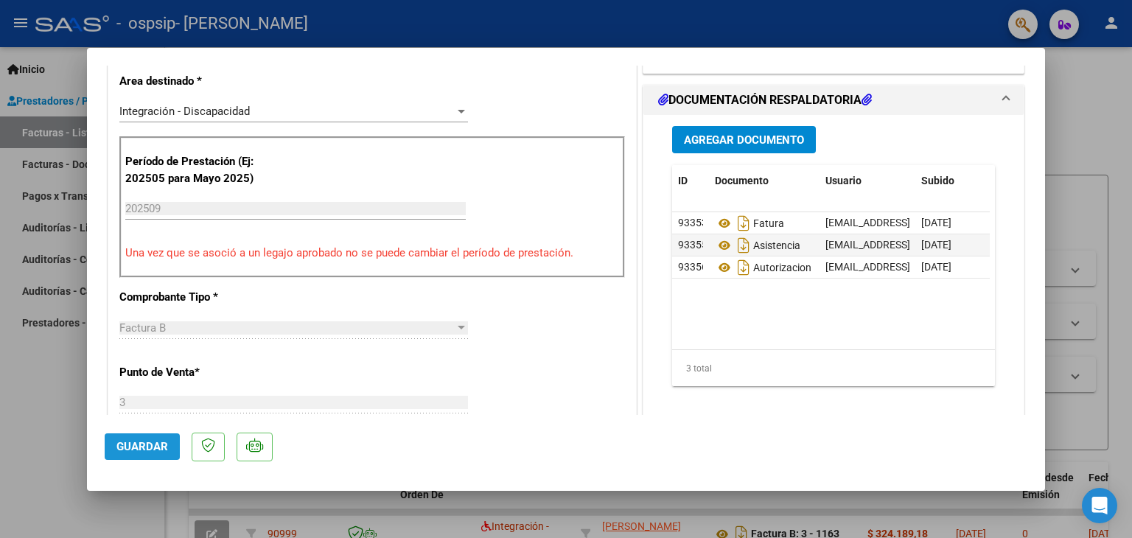
click at [136, 446] on span "Guardar" at bounding box center [142, 446] width 52 height 13
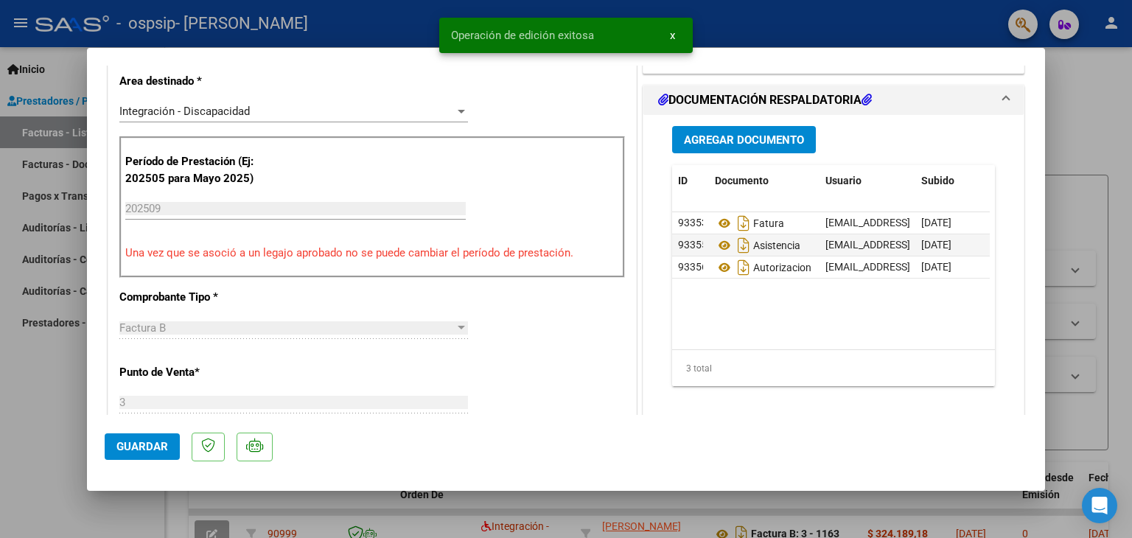
click at [47, 383] on div at bounding box center [566, 269] width 1132 height 538
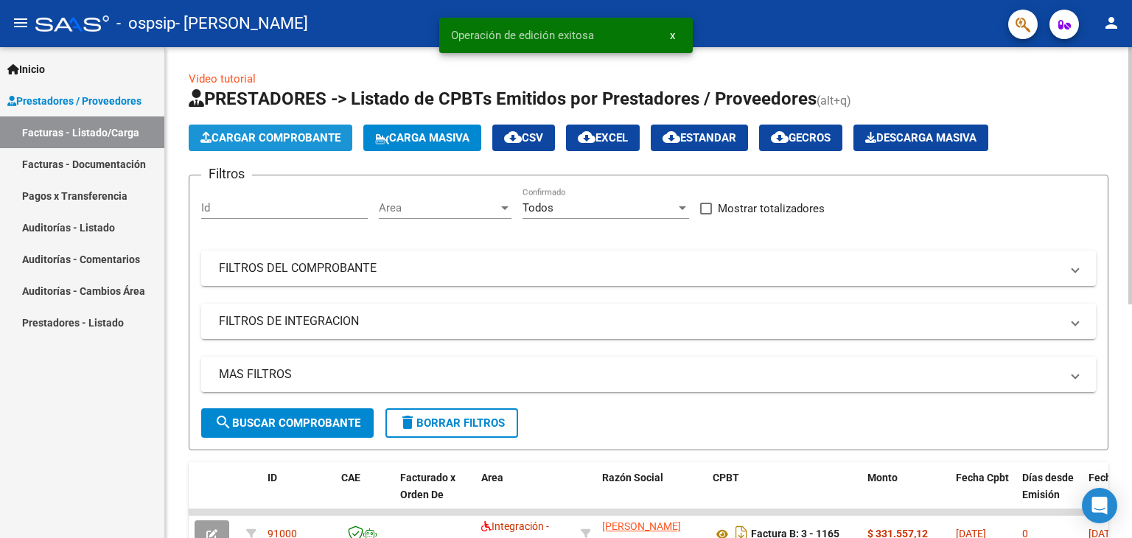
click at [267, 132] on span "Cargar Comprobante" at bounding box center [270, 137] width 140 height 13
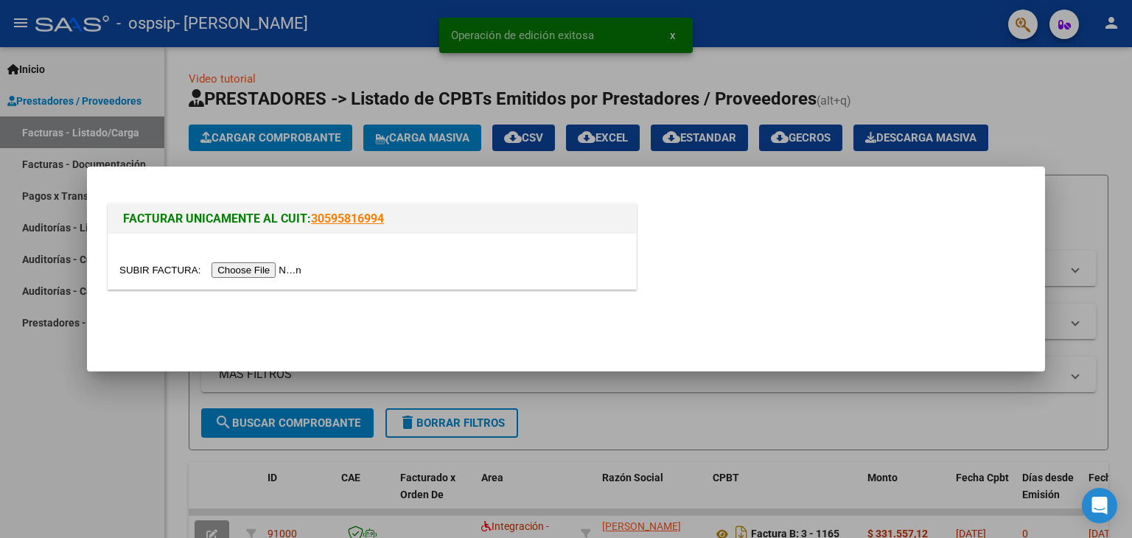
click at [286, 266] on input "file" at bounding box center [212, 269] width 186 height 15
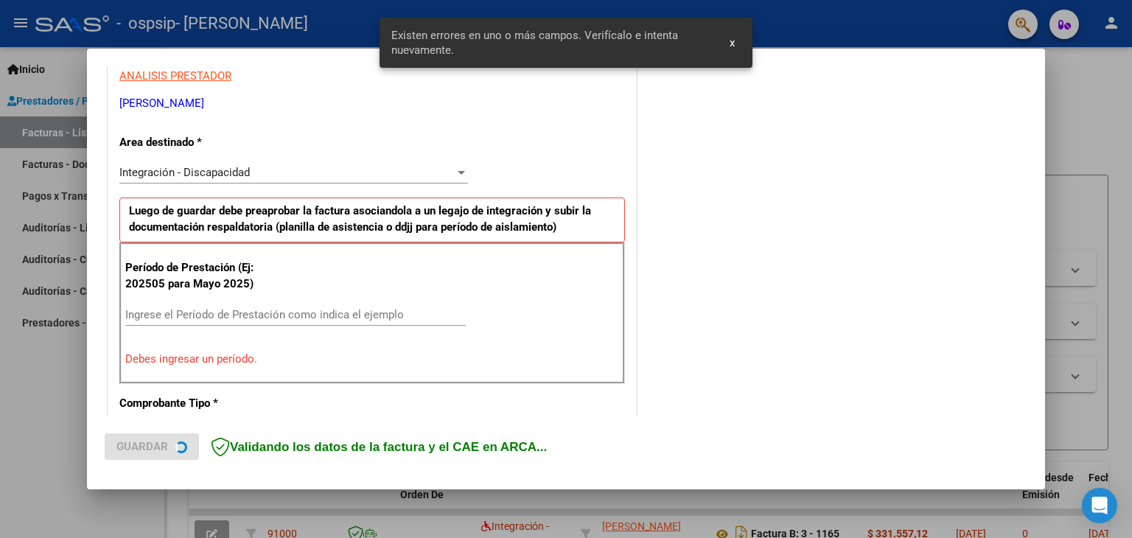
scroll to position [310, 0]
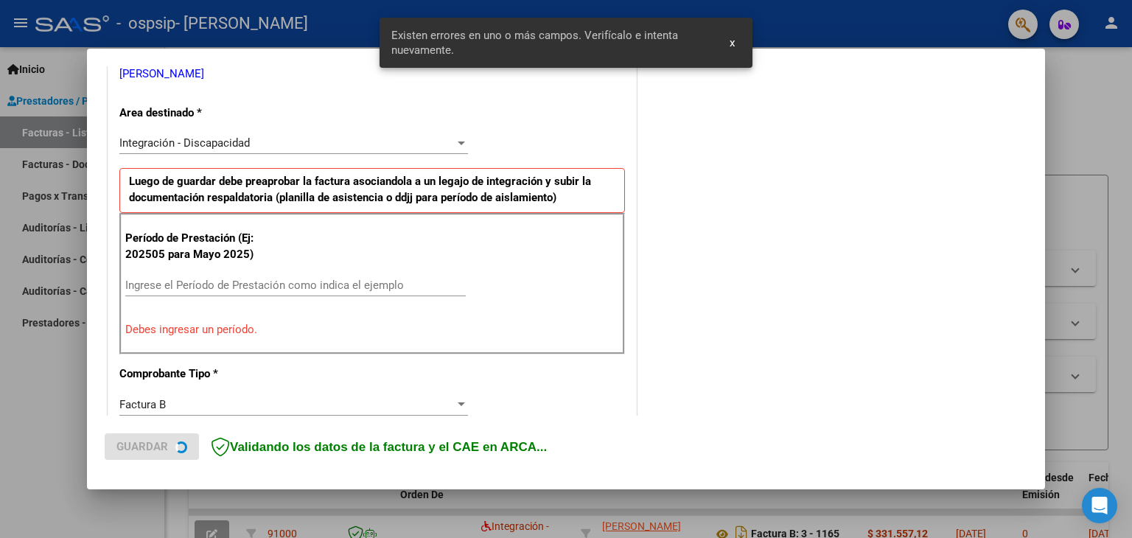
click at [248, 289] on input "Ingrese el Período de Prestación como indica el ejemplo" at bounding box center [295, 285] width 341 height 13
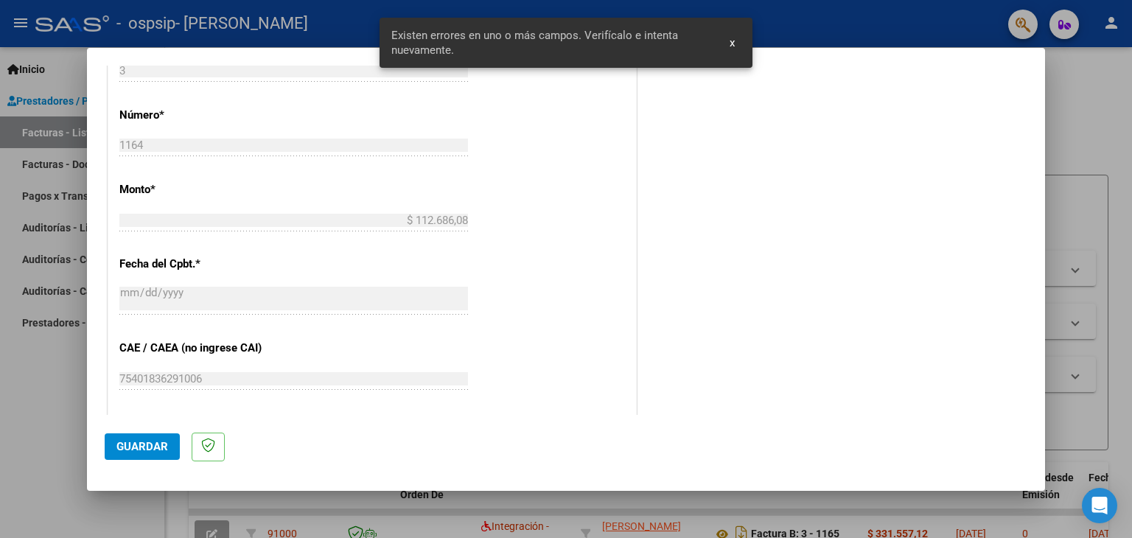
scroll to position [826, 0]
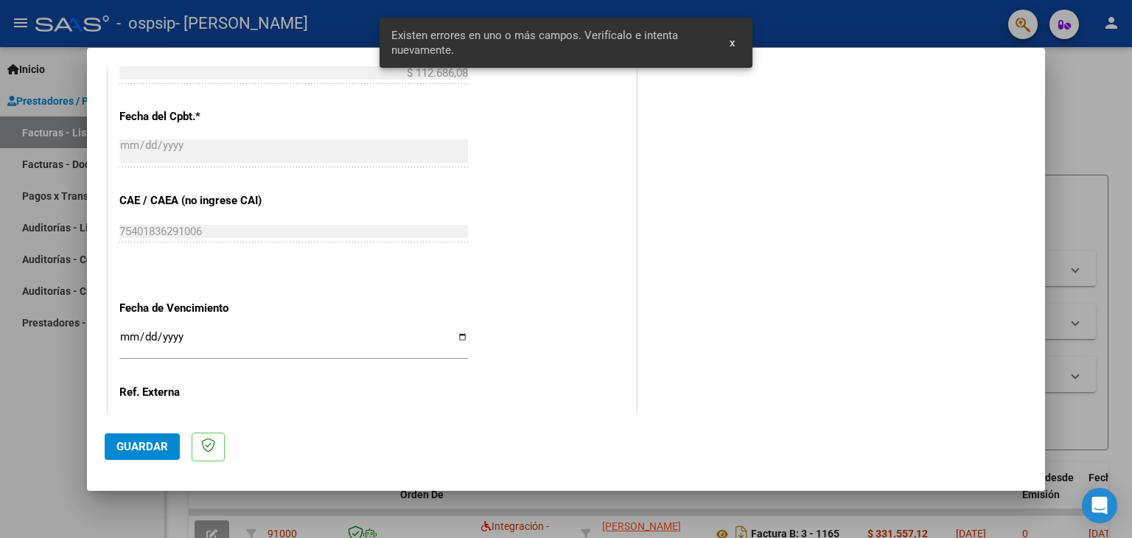
type input "202509"
click at [451, 337] on input "Ingresar la fecha" at bounding box center [293, 343] width 349 height 24
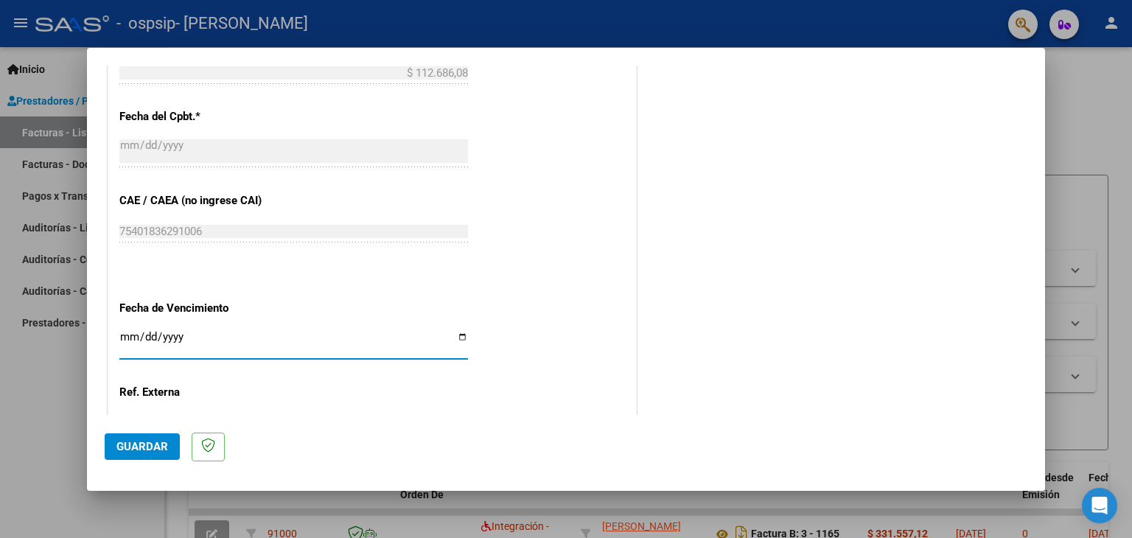
click at [457, 335] on input "Ingresar la fecha" at bounding box center [293, 343] width 349 height 24
type input "[DATE]"
click at [143, 445] on span "Guardar" at bounding box center [142, 446] width 52 height 13
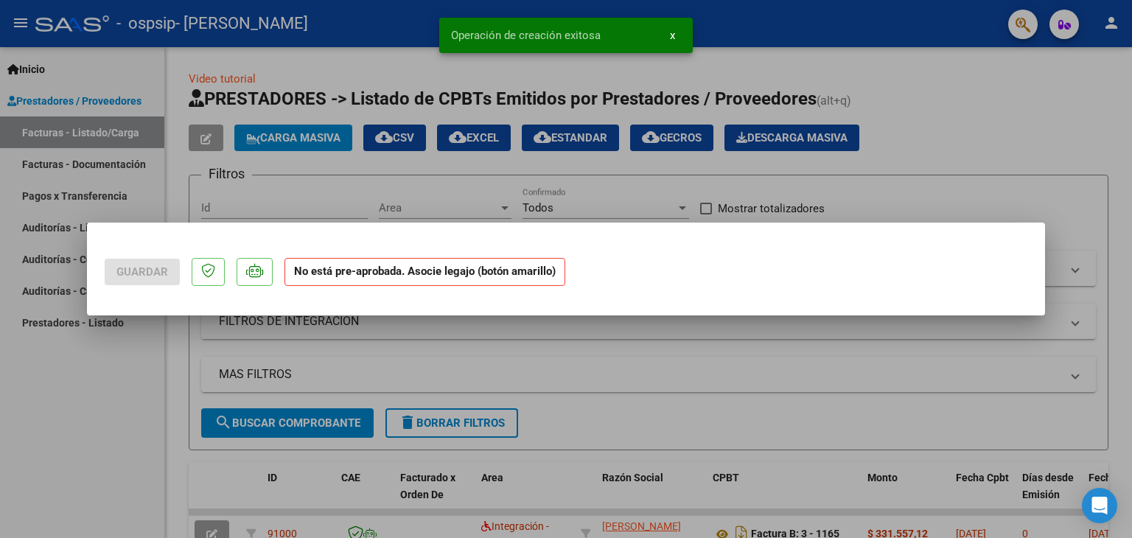
scroll to position [0, 0]
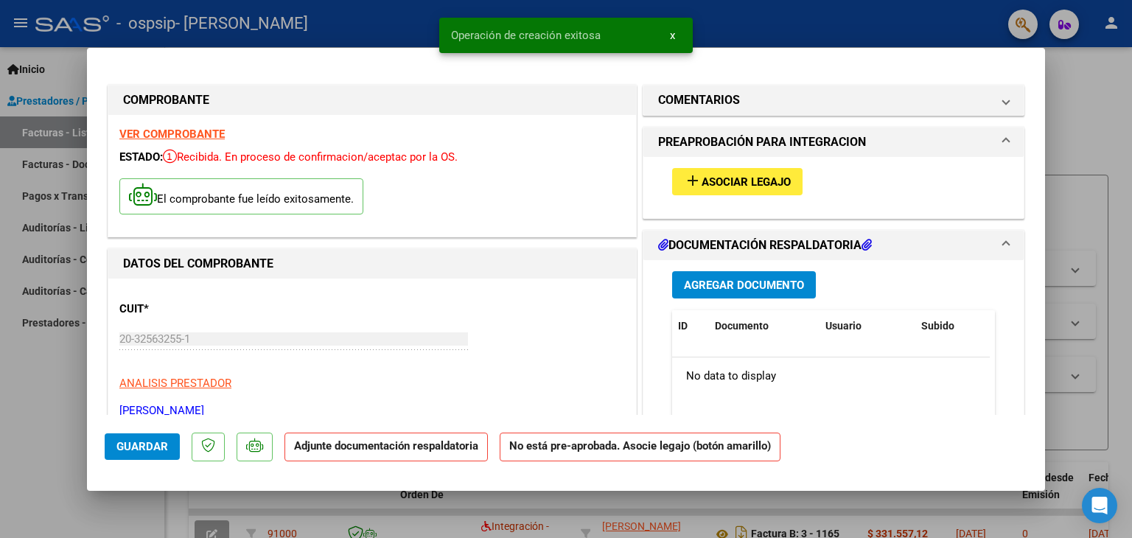
click at [711, 181] on span "Asociar Legajo" at bounding box center [746, 181] width 89 height 13
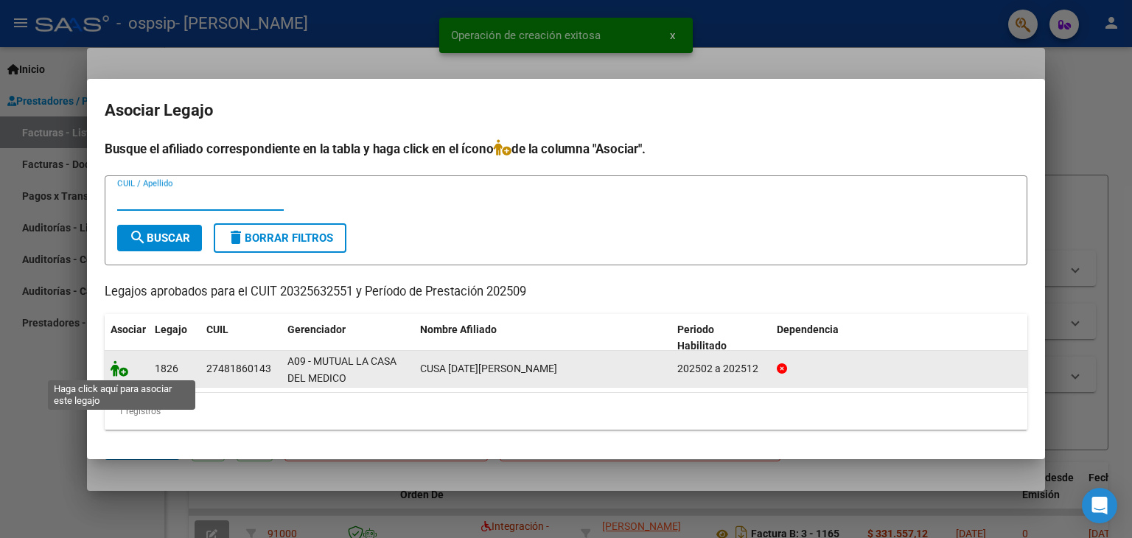
click at [115, 373] on icon at bounding box center [120, 368] width 18 height 16
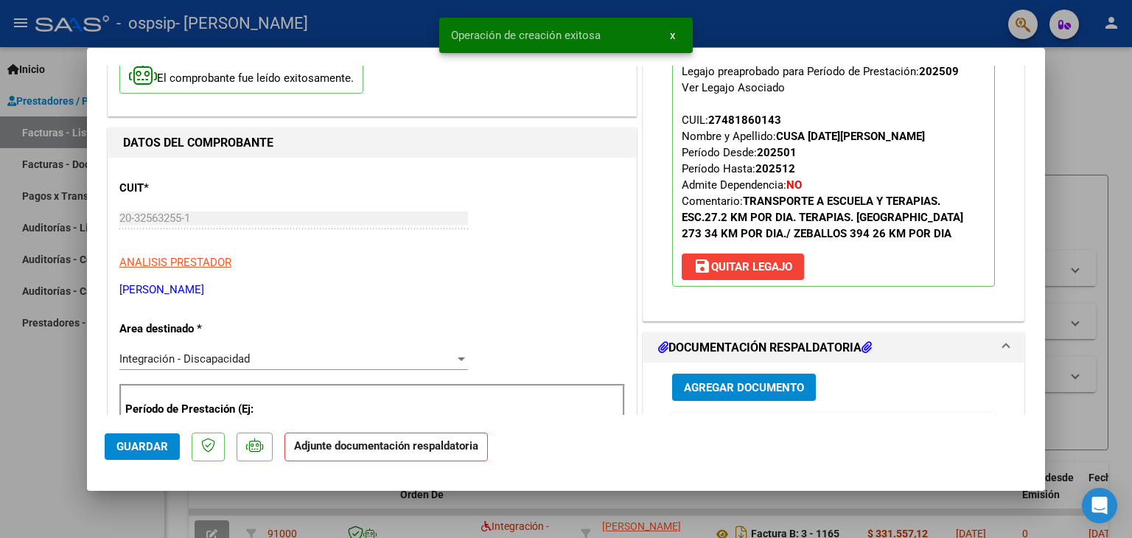
scroll to position [295, 0]
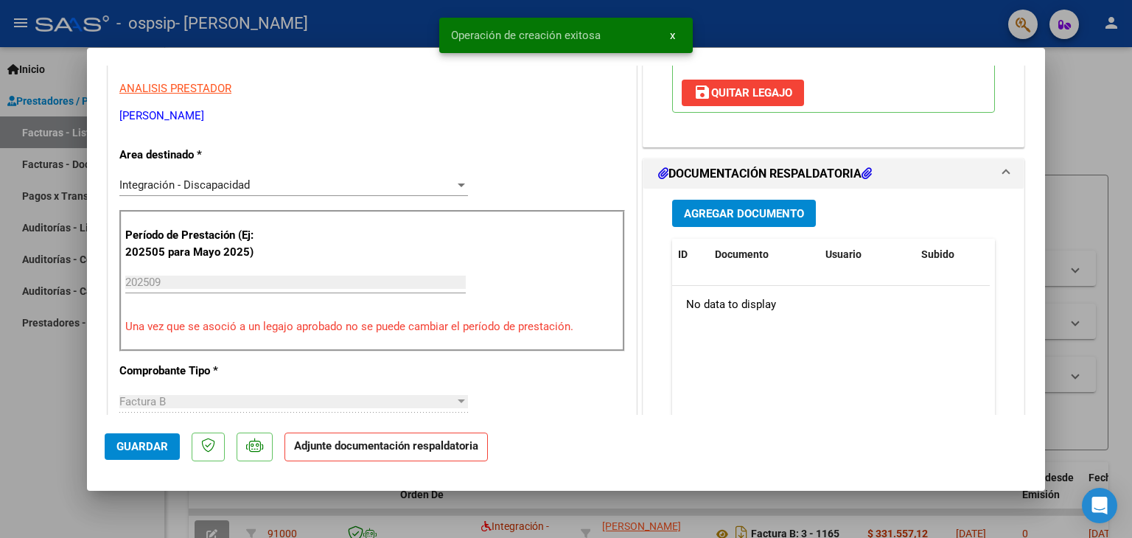
click at [739, 200] on button "Agregar Documento" at bounding box center [744, 213] width 144 height 27
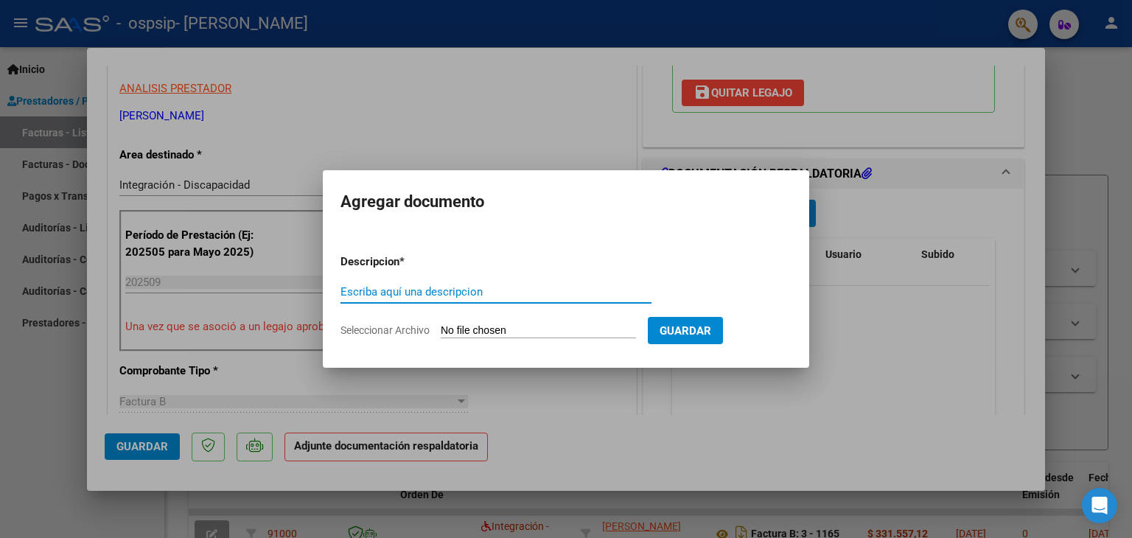
click at [425, 287] on input "Escriba aquí una descripcion" at bounding box center [496, 291] width 311 height 13
type input "factura"
click at [470, 325] on input "Seleccionar Archivo" at bounding box center [538, 331] width 195 height 14
type input "C:\fakepath\[DATE][PERSON_NAME] septembre 2025.pdf"
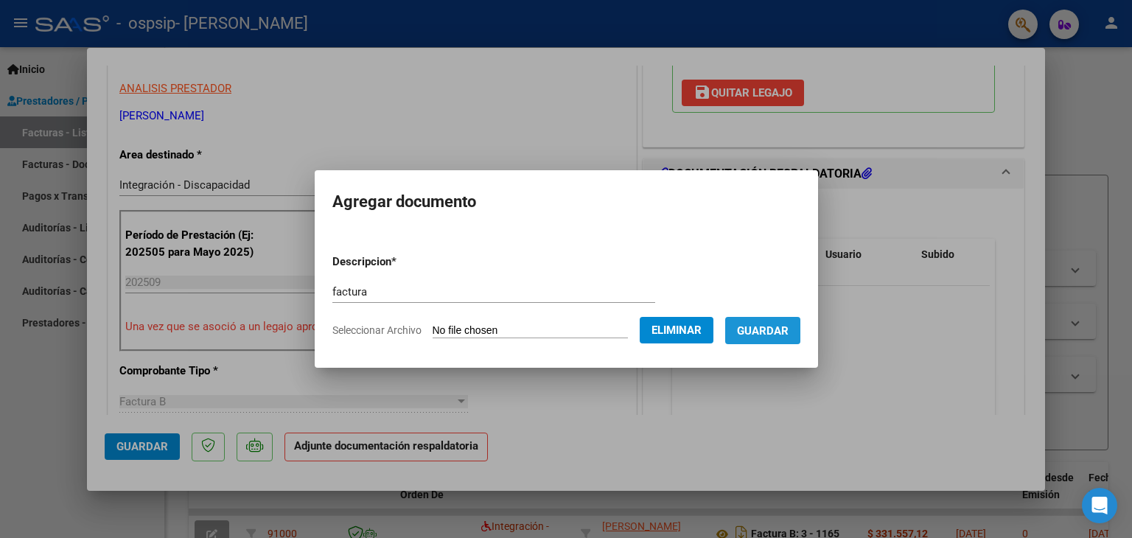
click at [789, 325] on span "Guardar" at bounding box center [763, 330] width 52 height 13
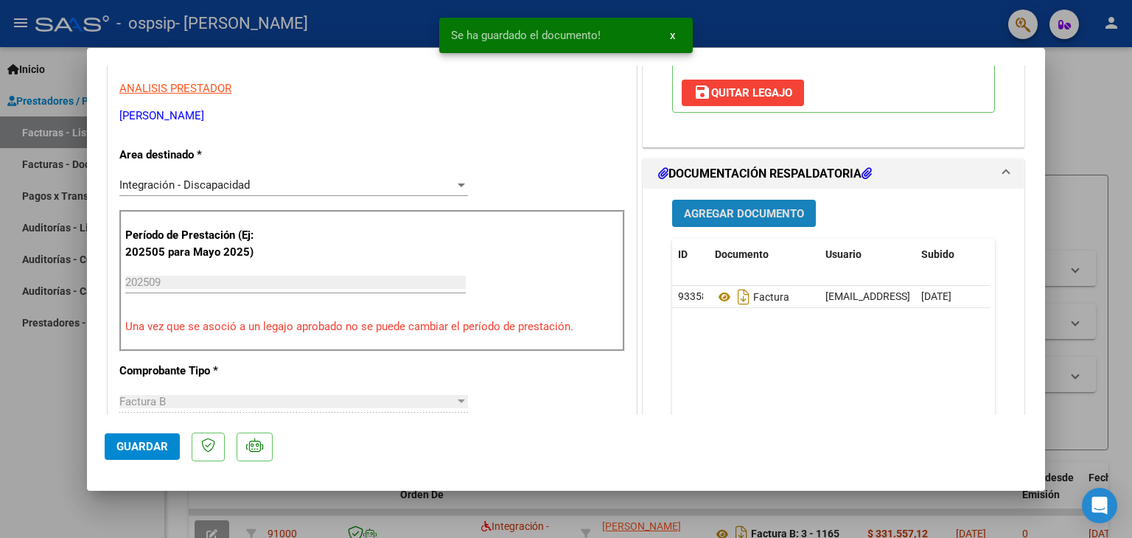
click at [732, 213] on span "Agregar Documento" at bounding box center [744, 213] width 120 height 13
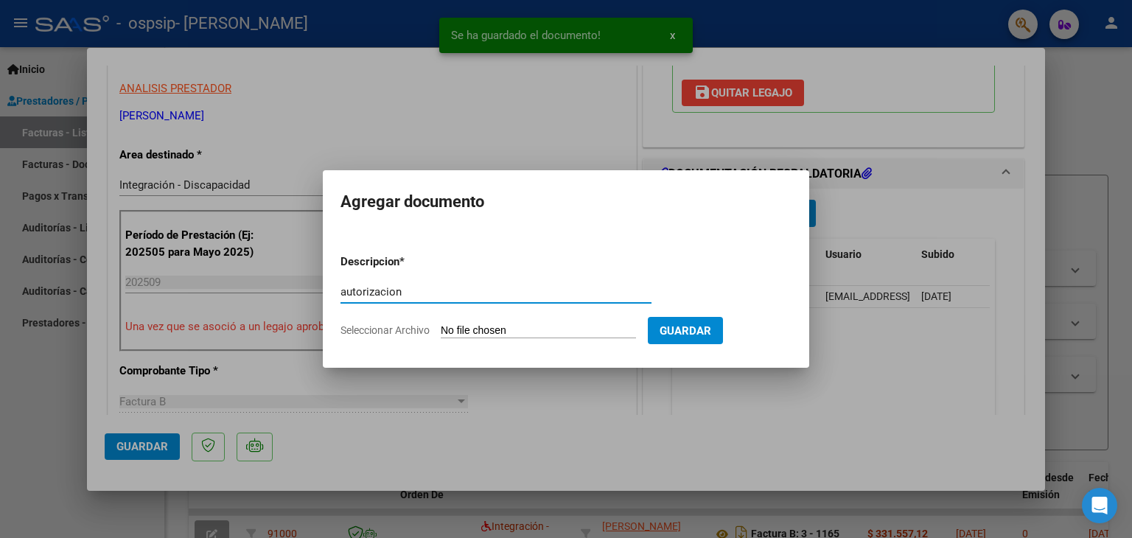
type input "autorizacion"
click at [554, 328] on input "Seleccionar Archivo" at bounding box center [538, 331] width 195 height 14
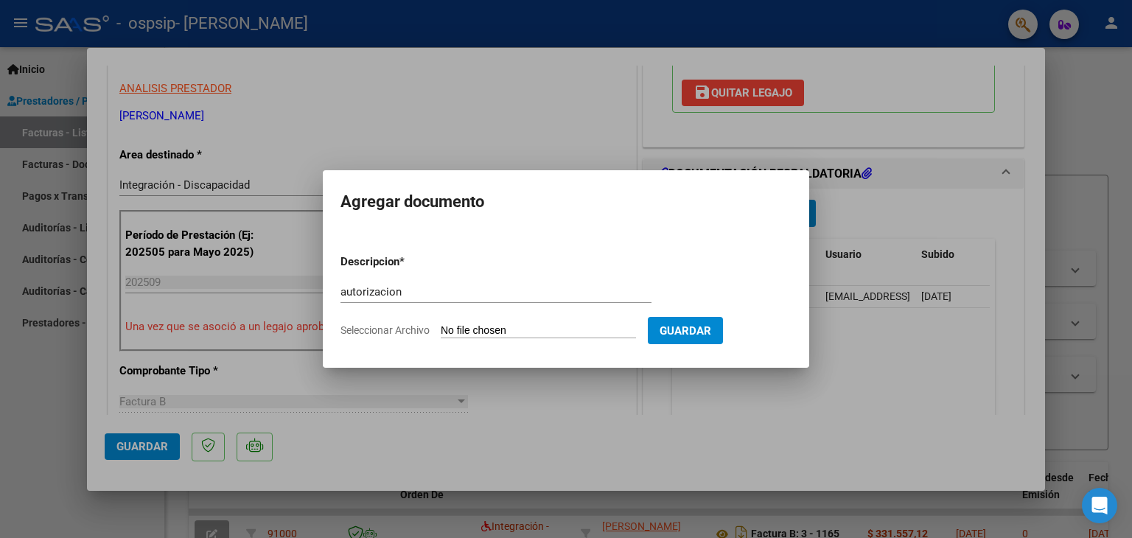
type input "C:\fakepath\Autorizacion Psicopedagogia [DATE][PERSON_NAME].pdf"
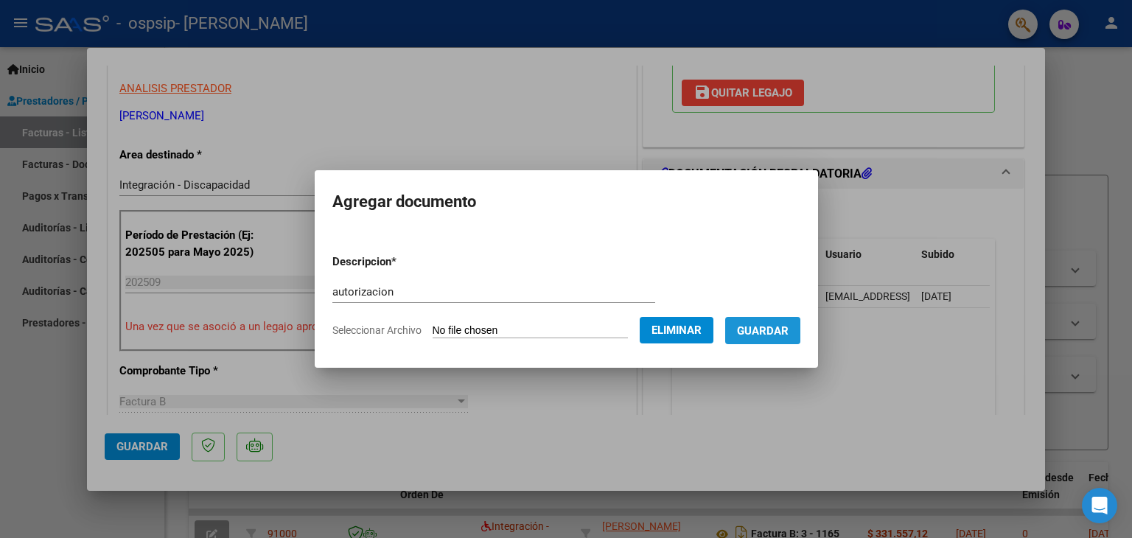
click at [784, 335] on span "Guardar" at bounding box center [763, 330] width 52 height 13
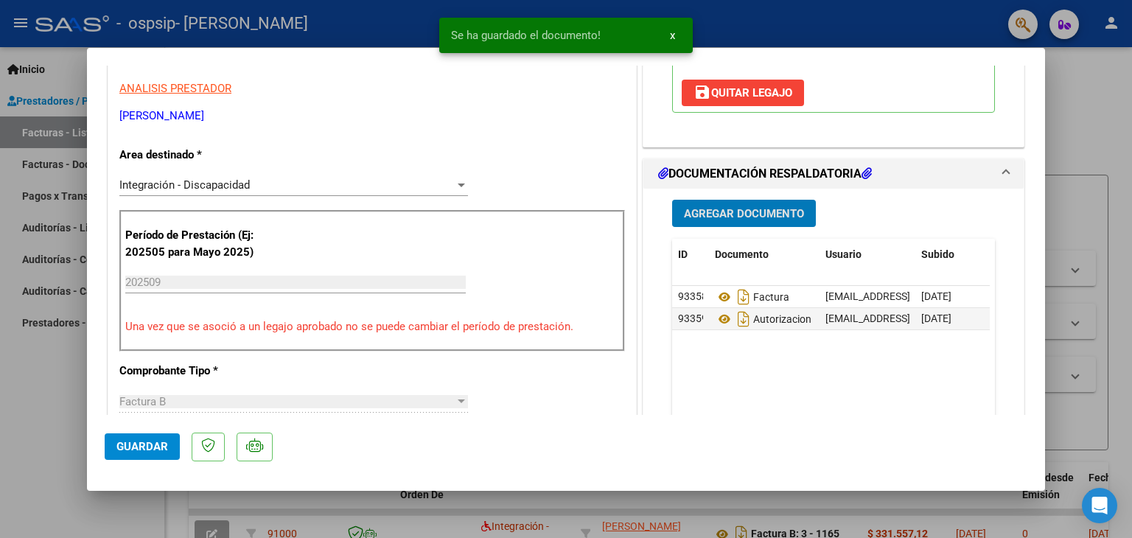
click at [730, 203] on button "Agregar Documento" at bounding box center [744, 213] width 144 height 27
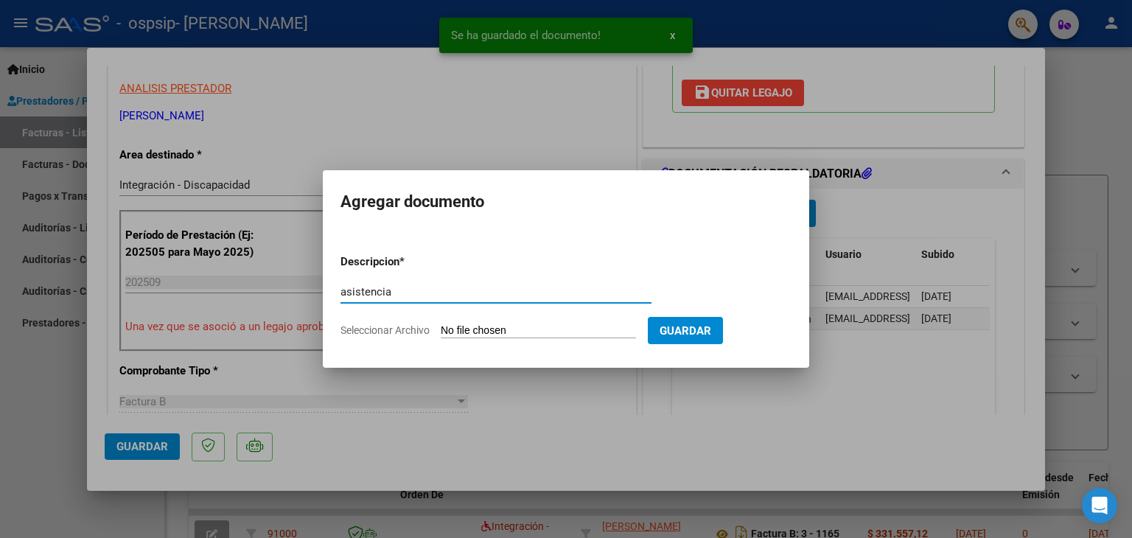
type input "asistencia"
click at [563, 329] on input "Seleccionar Archivo" at bounding box center [538, 331] width 195 height 14
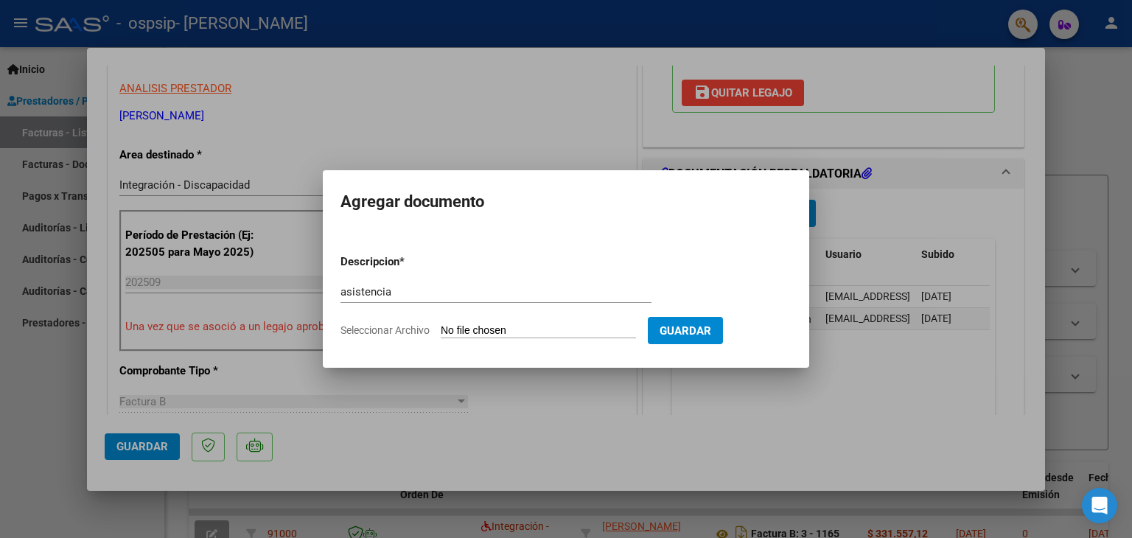
type input "C:\fakepath\asistencia [DATE] psicopedagogia [DATE].pdf"
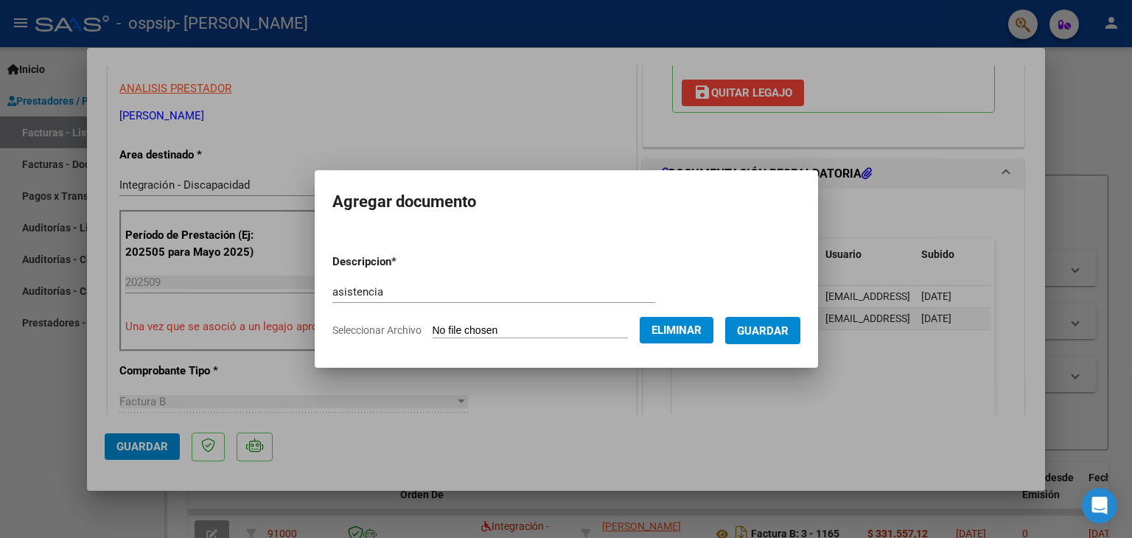
click at [783, 327] on span "Guardar" at bounding box center [763, 330] width 52 height 13
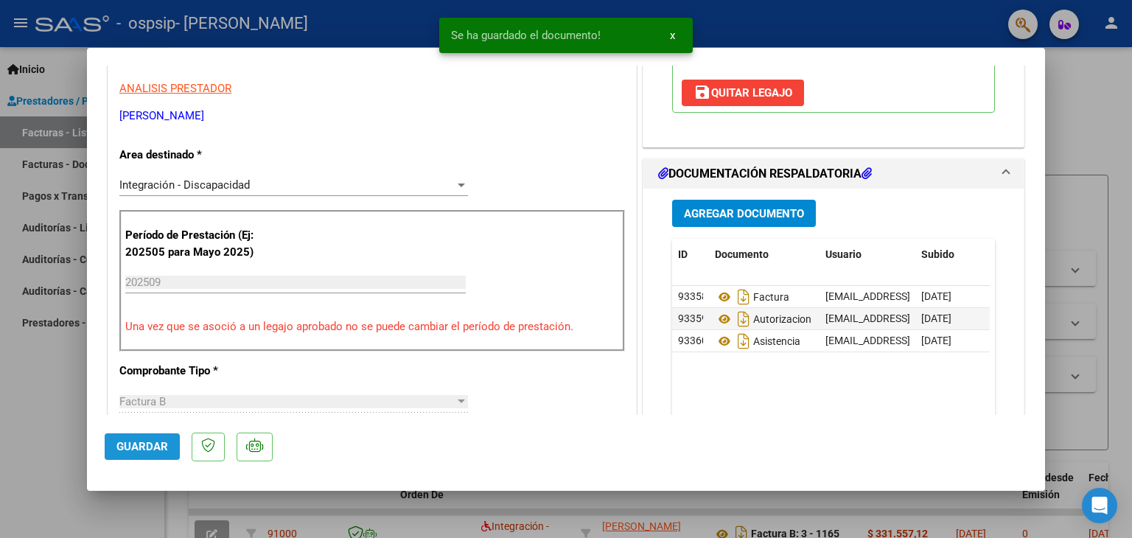
click at [156, 450] on span "Guardar" at bounding box center [142, 446] width 52 height 13
click at [43, 404] on div at bounding box center [566, 269] width 1132 height 538
type input "$ 0,00"
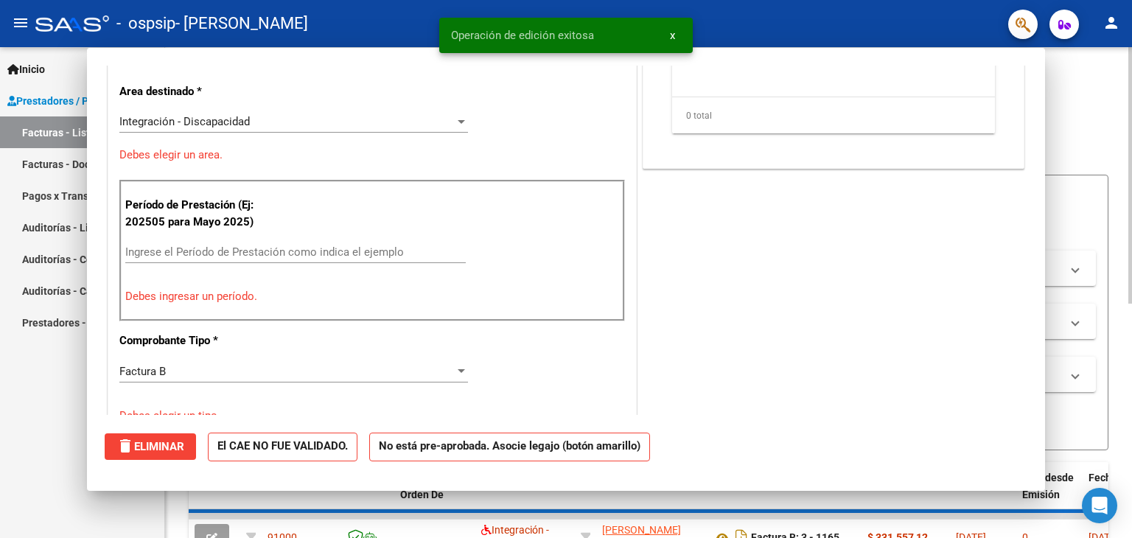
scroll to position [250, 0]
